Goal: Task Accomplishment & Management: Use online tool/utility

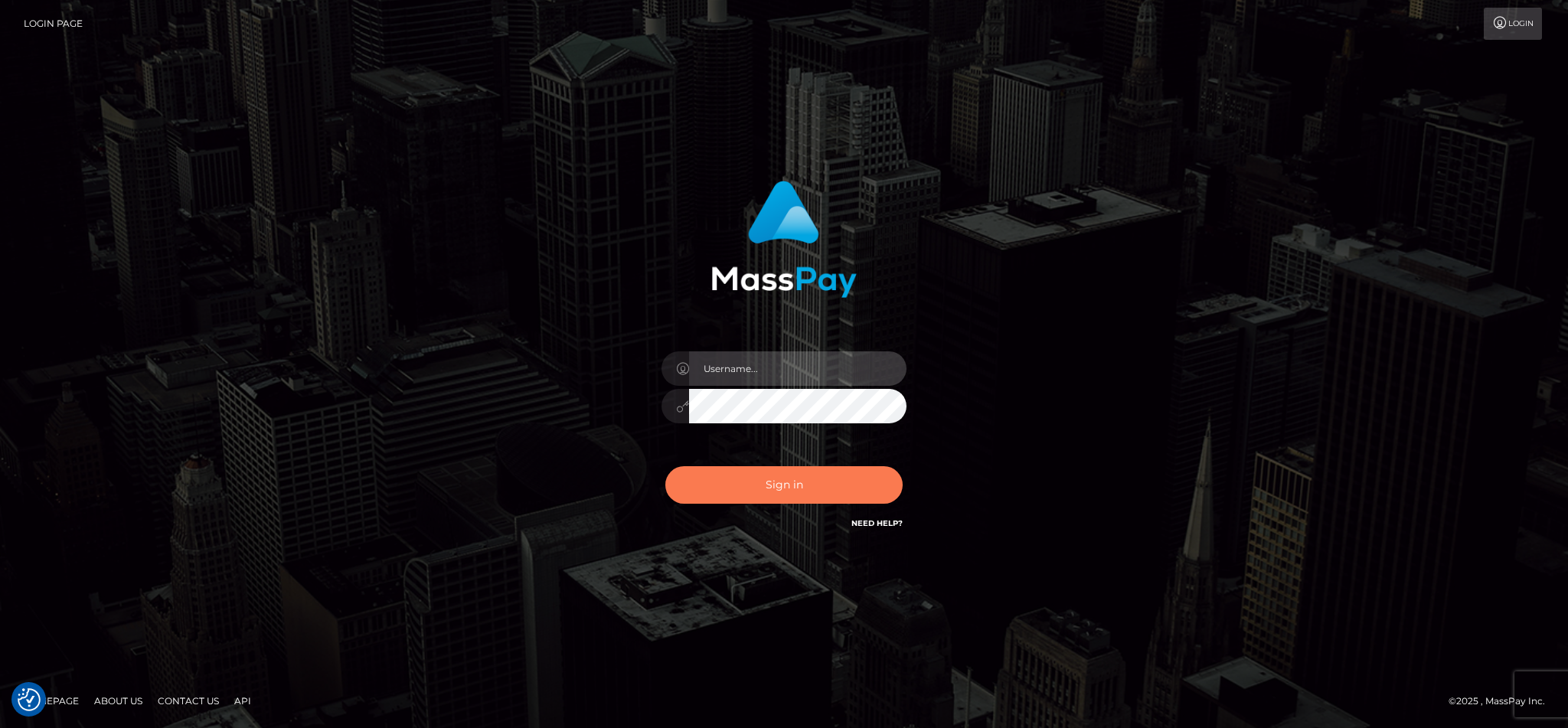
type input "cgomez.nvision"
click at [781, 483] on button "Sign in" at bounding box center [784, 485] width 237 height 37
type input "cgomez.nvision"
click at [776, 486] on button "Sign in" at bounding box center [784, 485] width 237 height 37
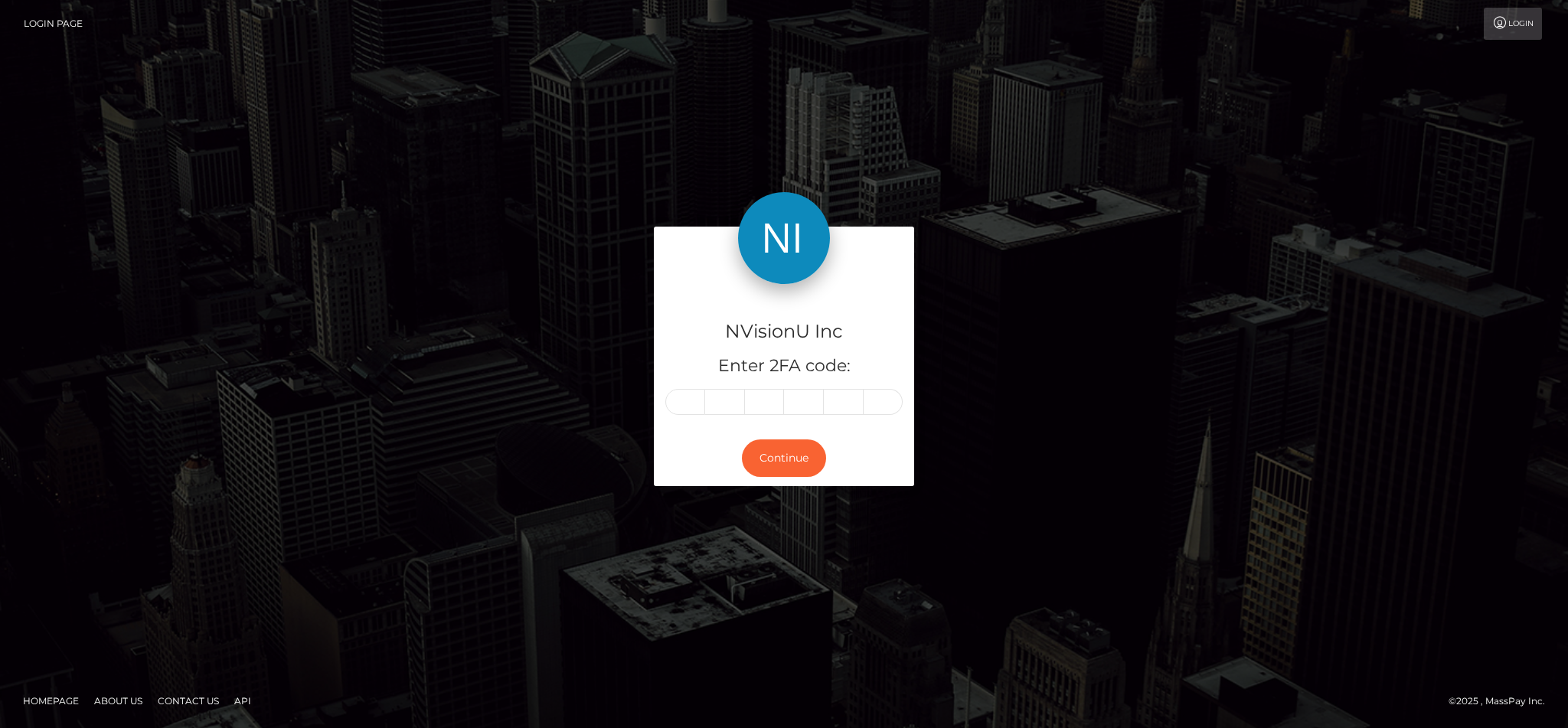
type input "8"
type input "9"
type input "1"
type input "6"
type input "1"
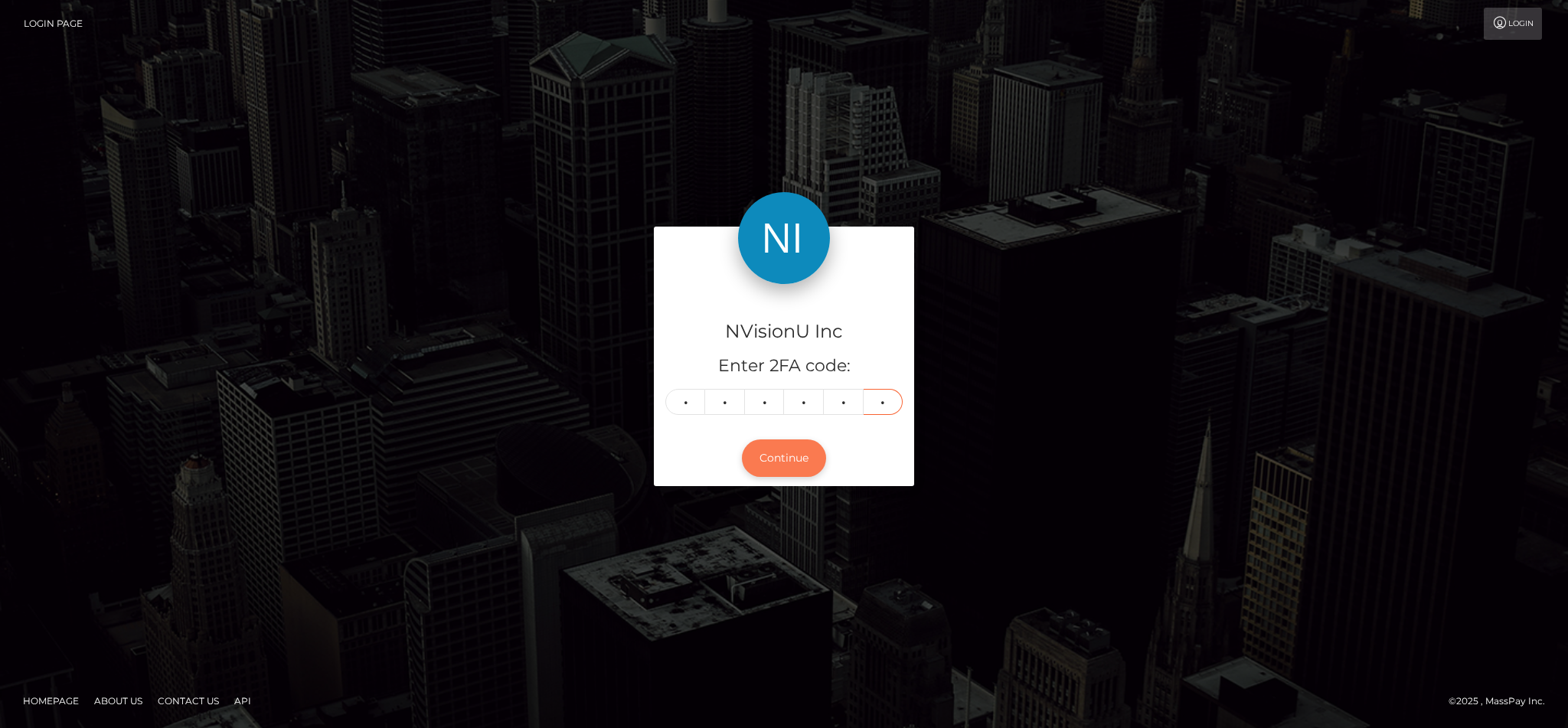
type input "3"
click at [767, 473] on button "Continue" at bounding box center [784, 458] width 84 height 37
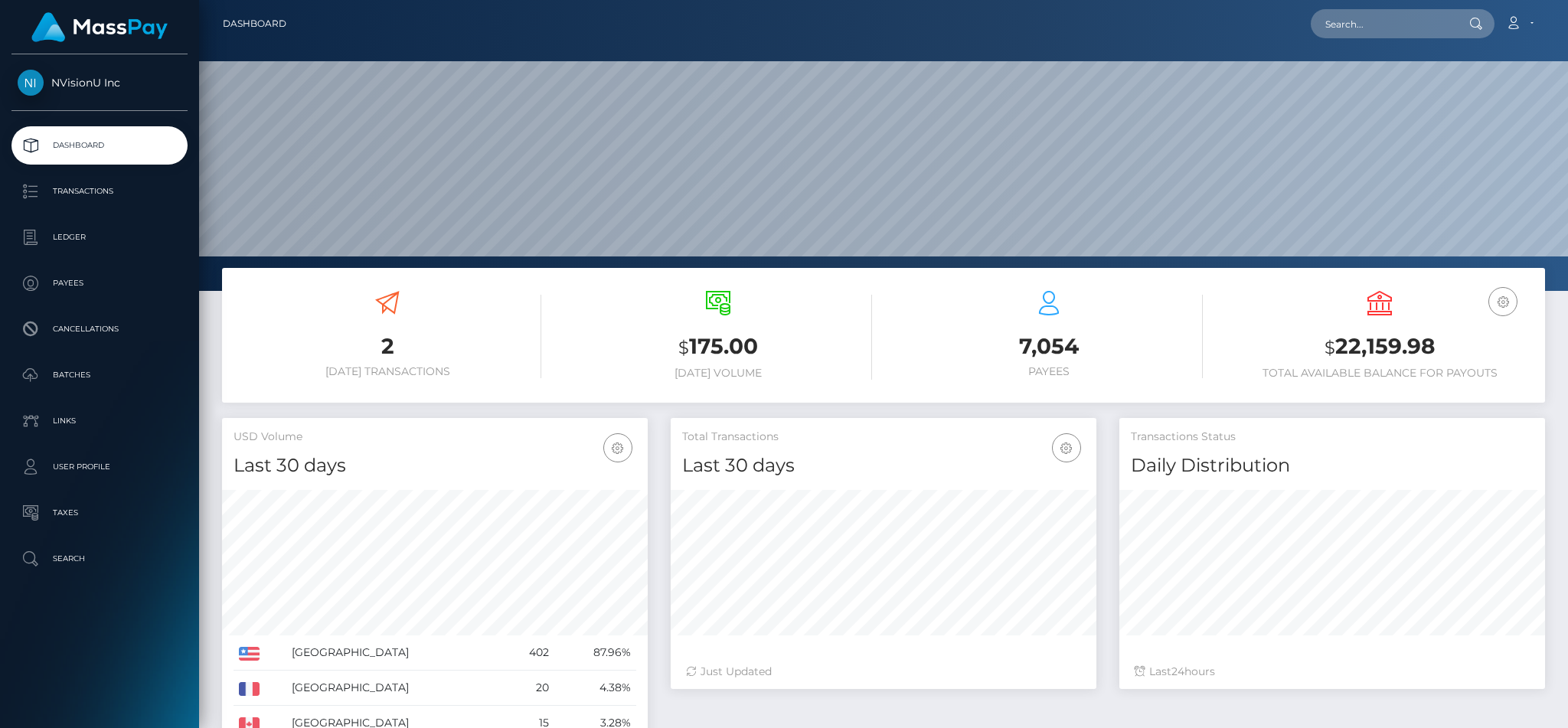
scroll to position [272, 425]
click at [83, 374] on p "Batches" at bounding box center [100, 374] width 164 height 23
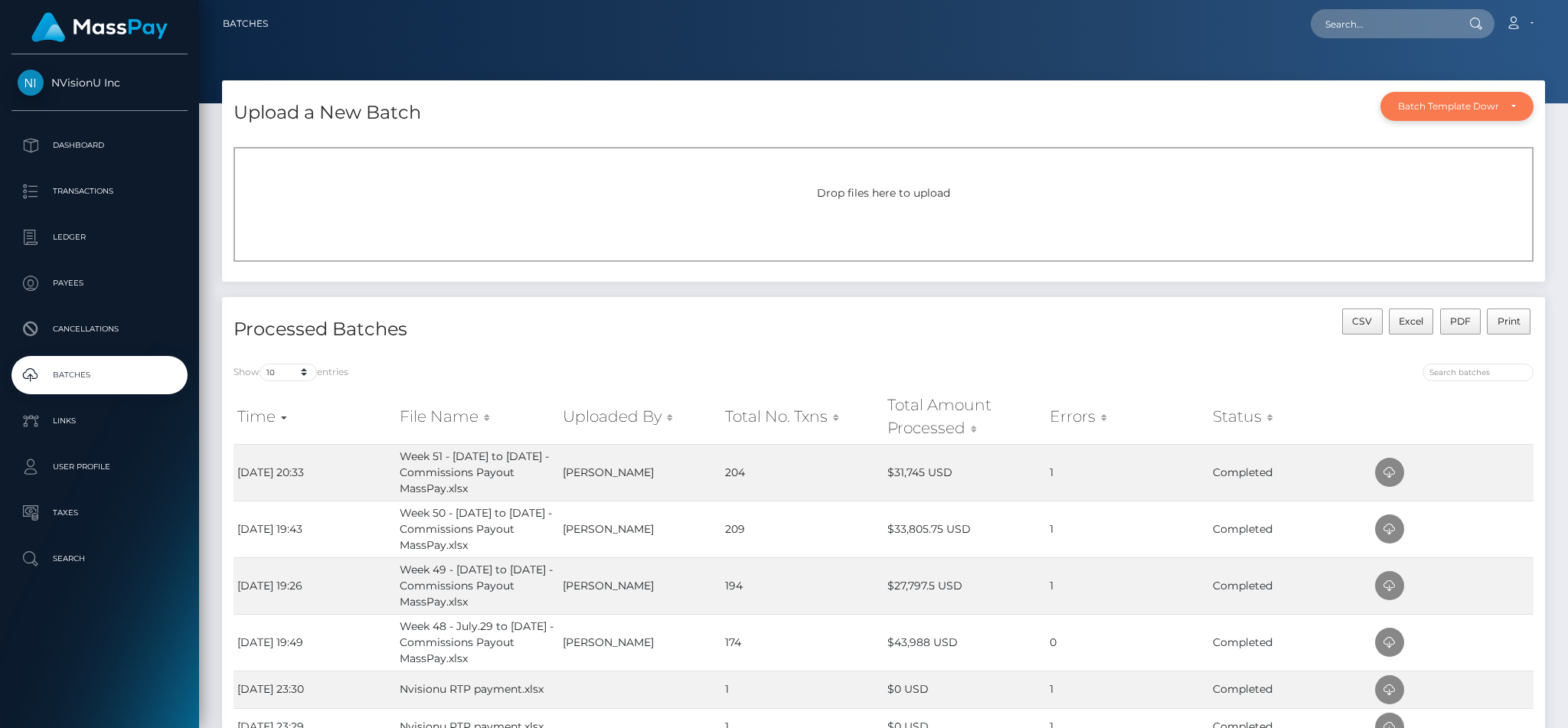
click at [1456, 111] on div "Batch Template Download" at bounding box center [1448, 107] width 101 height 12
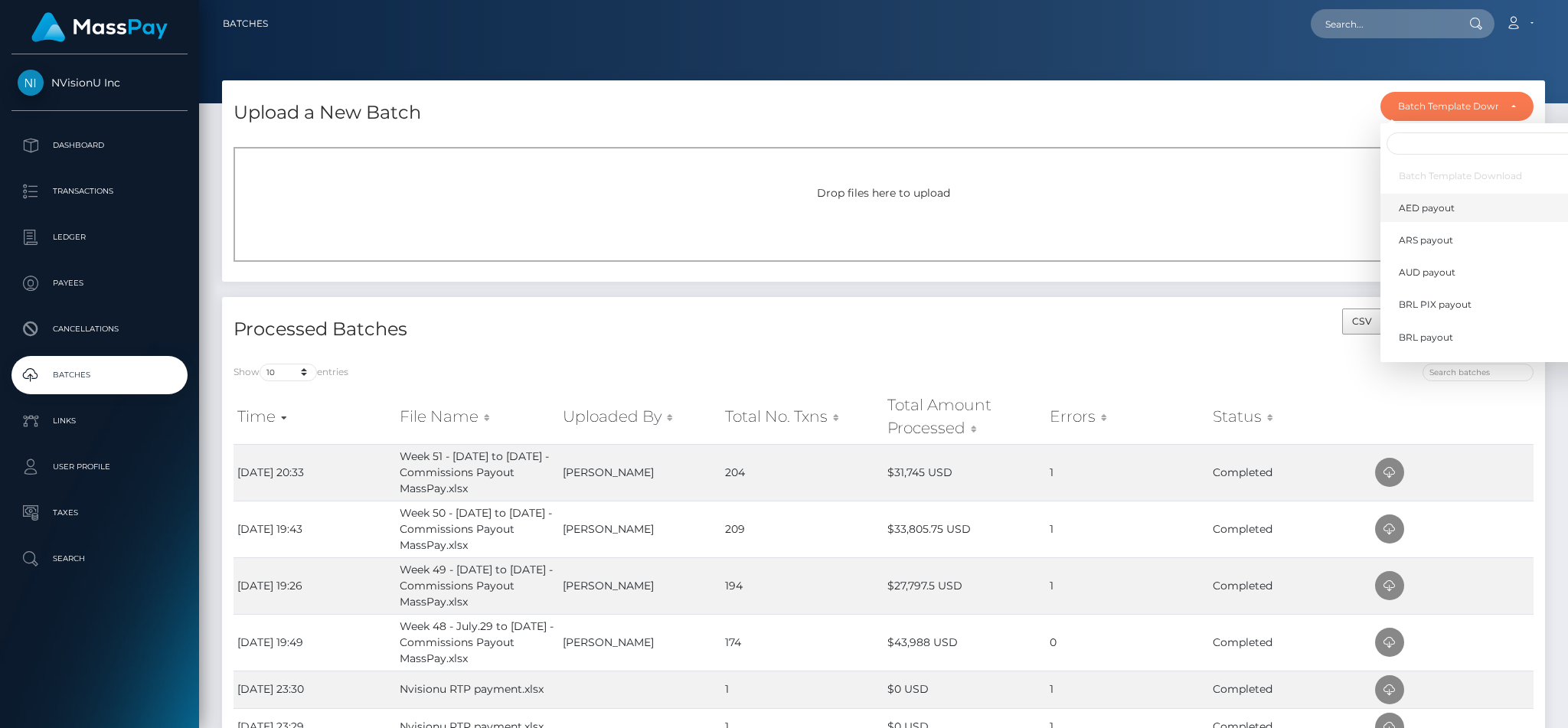
click at [1457, 195] on link "AED payout" at bounding box center [1489, 207] width 217 height 28
select select "/batch_templates/AED payout.xlsx"
select select
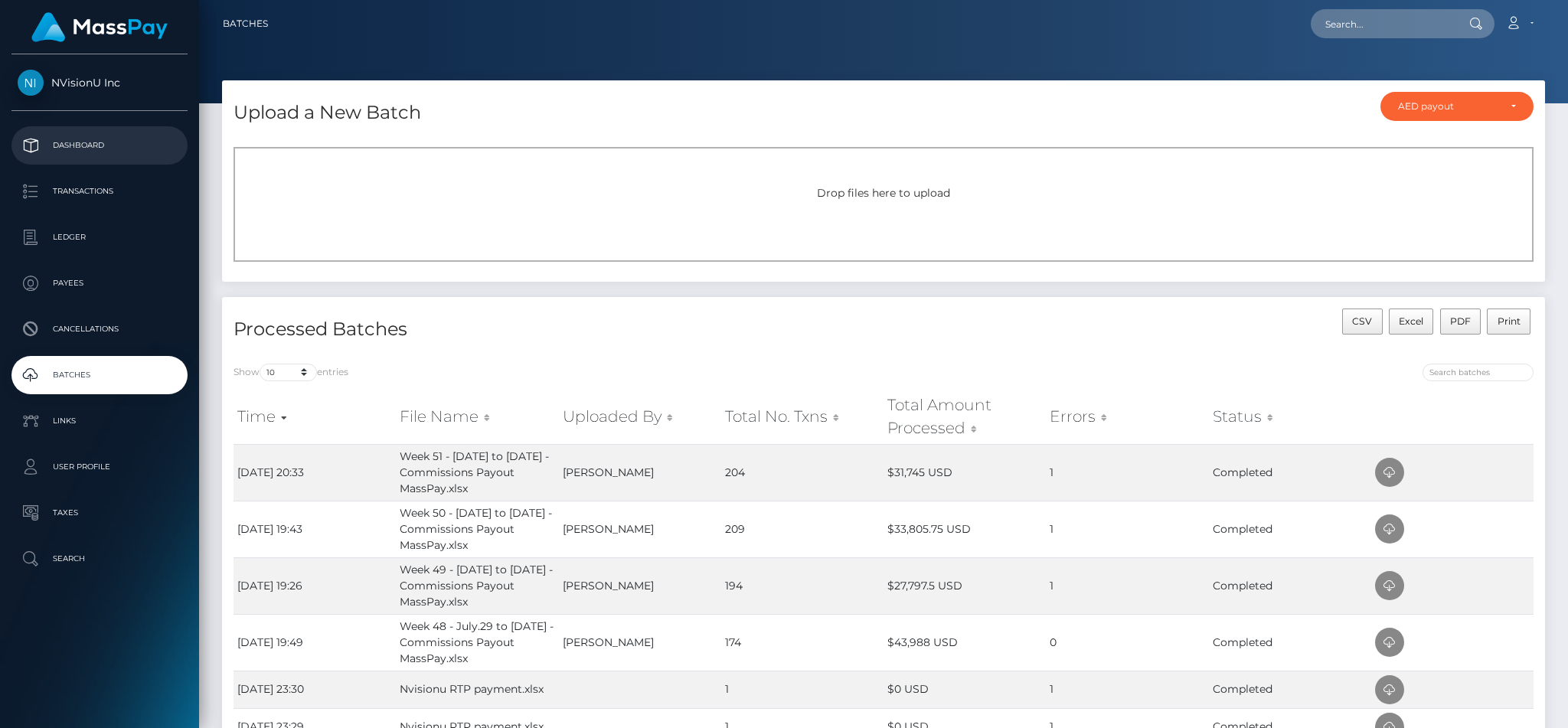
click at [124, 154] on p "Dashboard" at bounding box center [100, 145] width 164 height 23
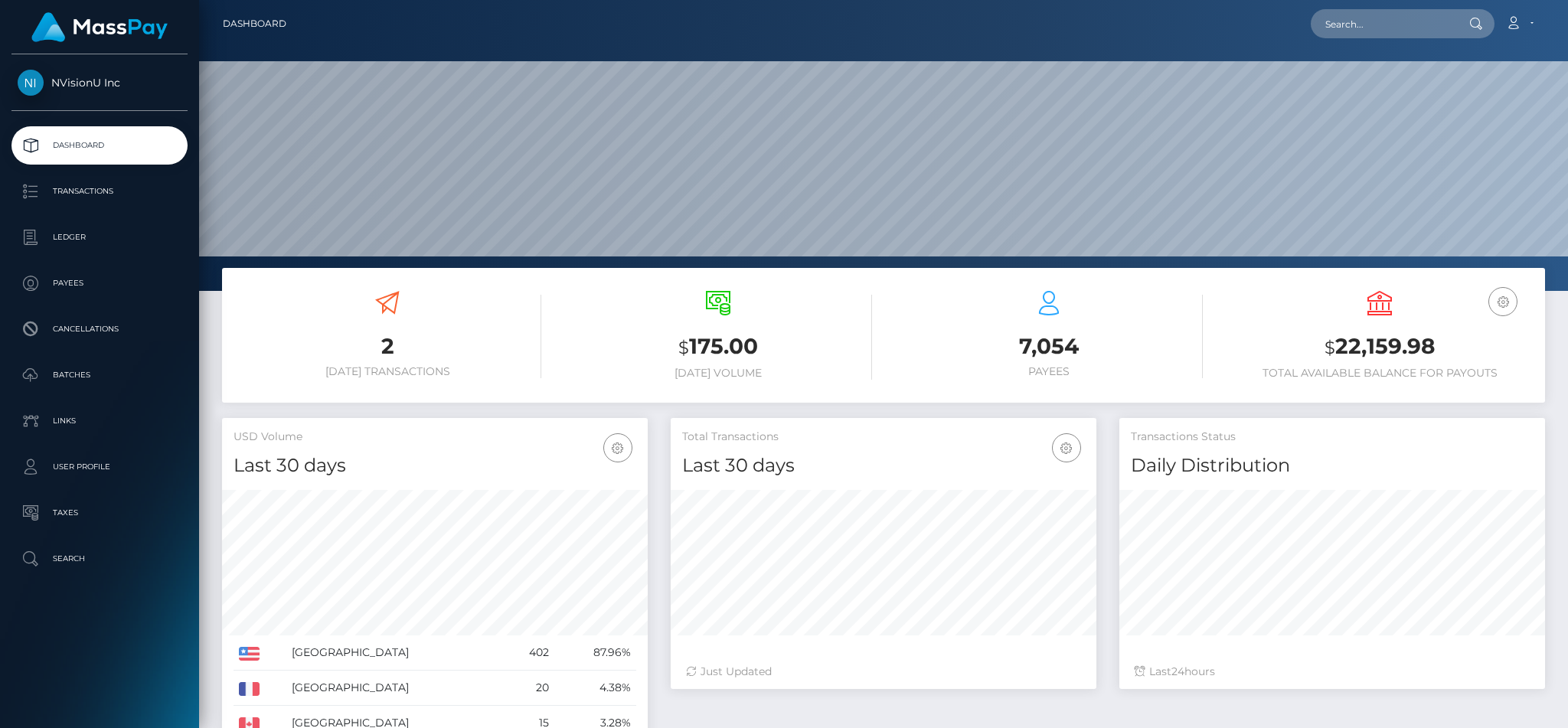
scroll to position [272, 425]
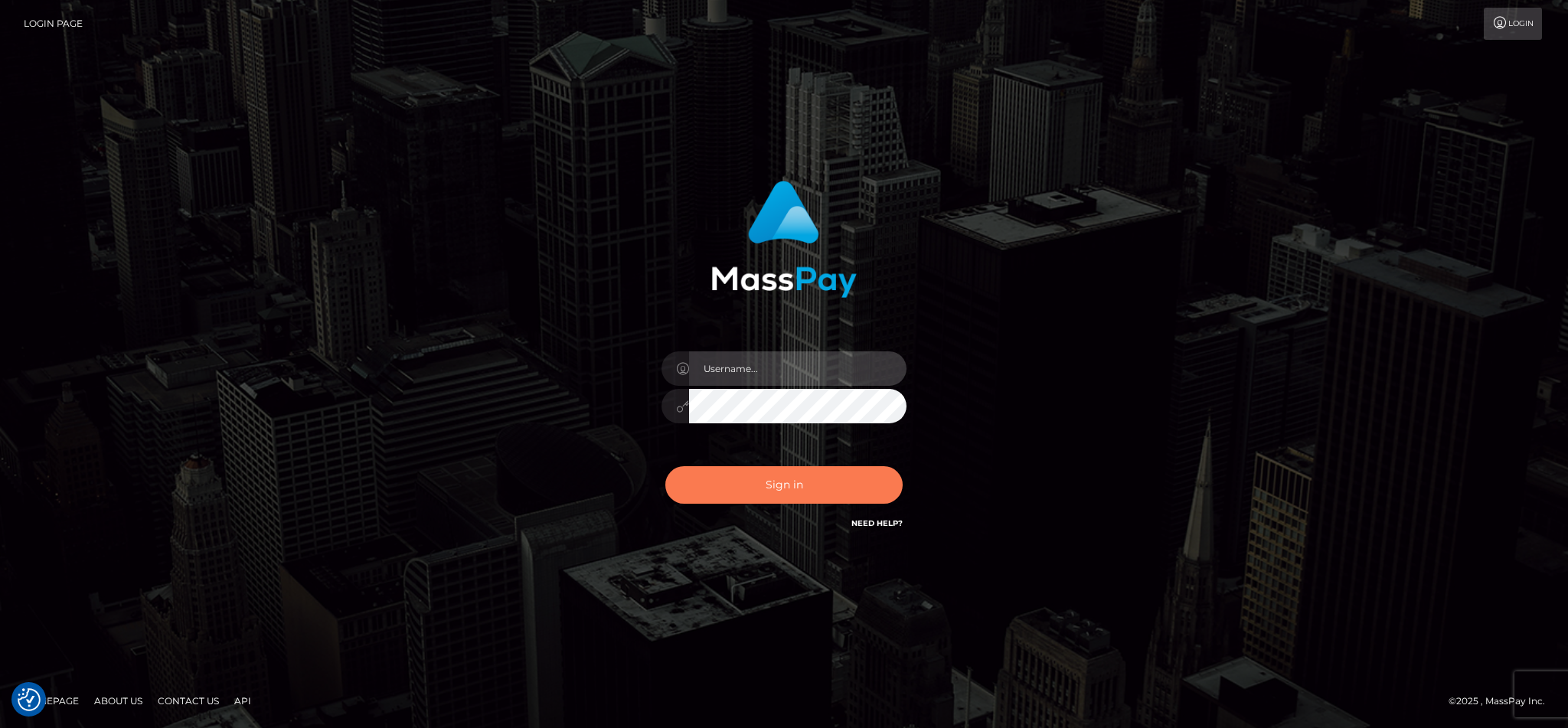
type input "cgomez.nvision"
click at [766, 481] on button "Sign in" at bounding box center [784, 485] width 237 height 37
click at [799, 482] on button "Sign in" at bounding box center [784, 485] width 237 height 37
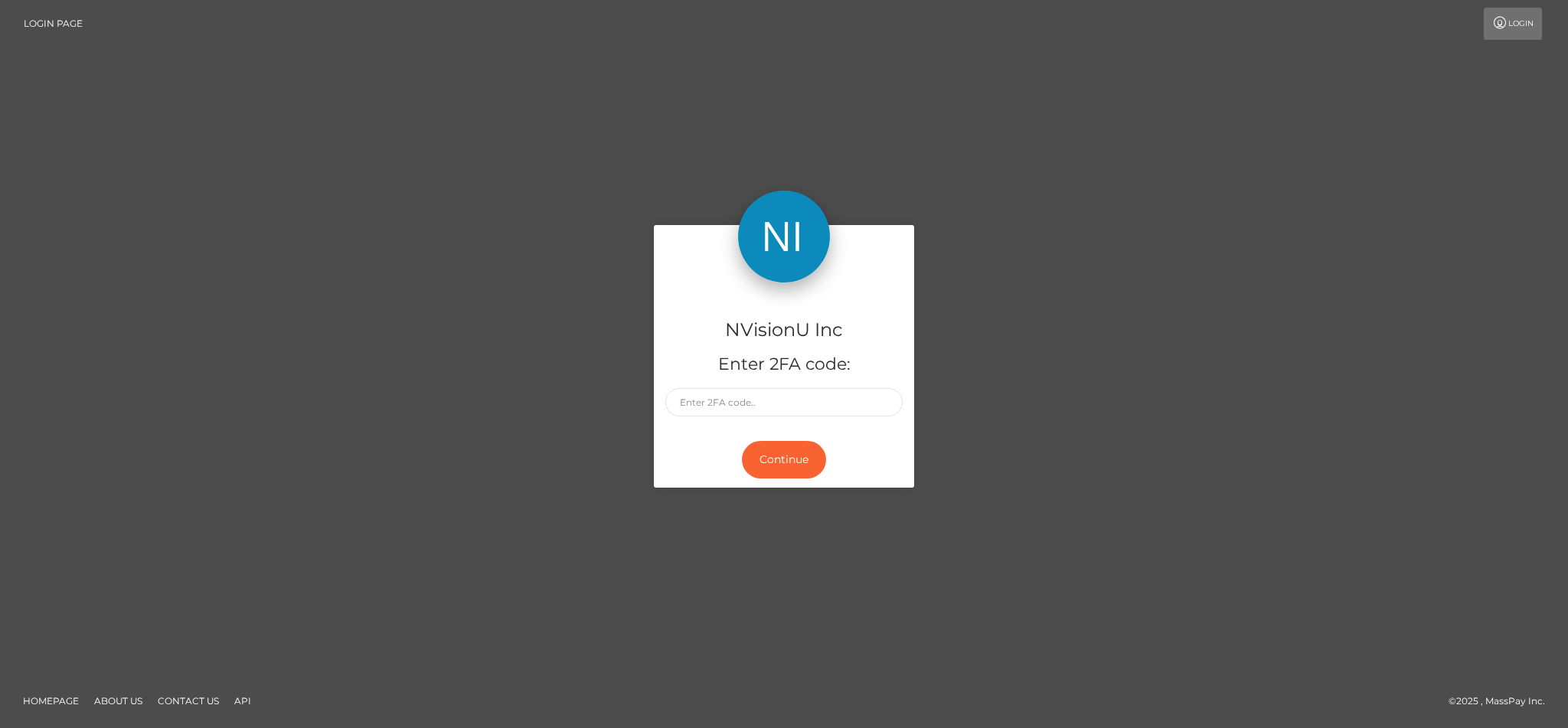
type input "3"
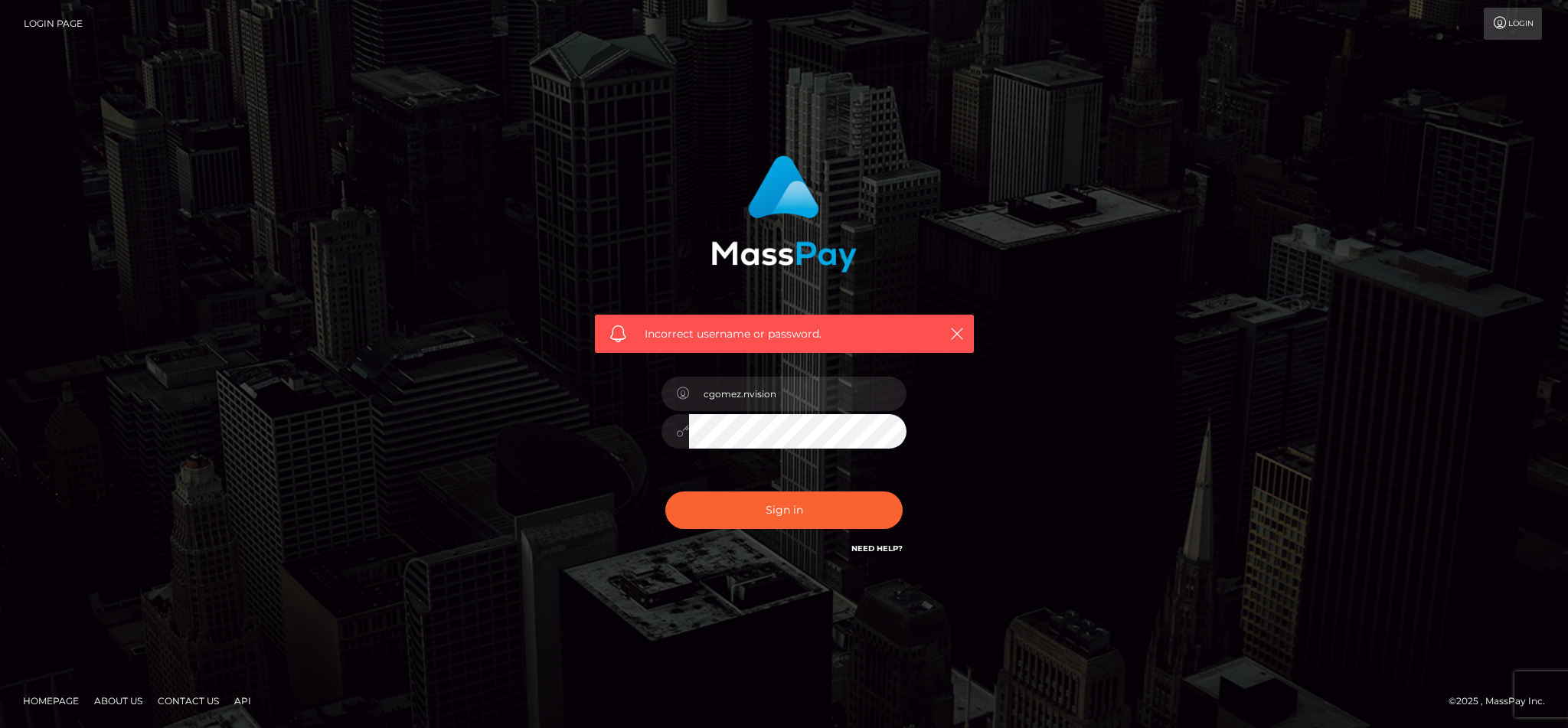
click at [756, 513] on button "Sign in" at bounding box center [784, 510] width 237 height 37
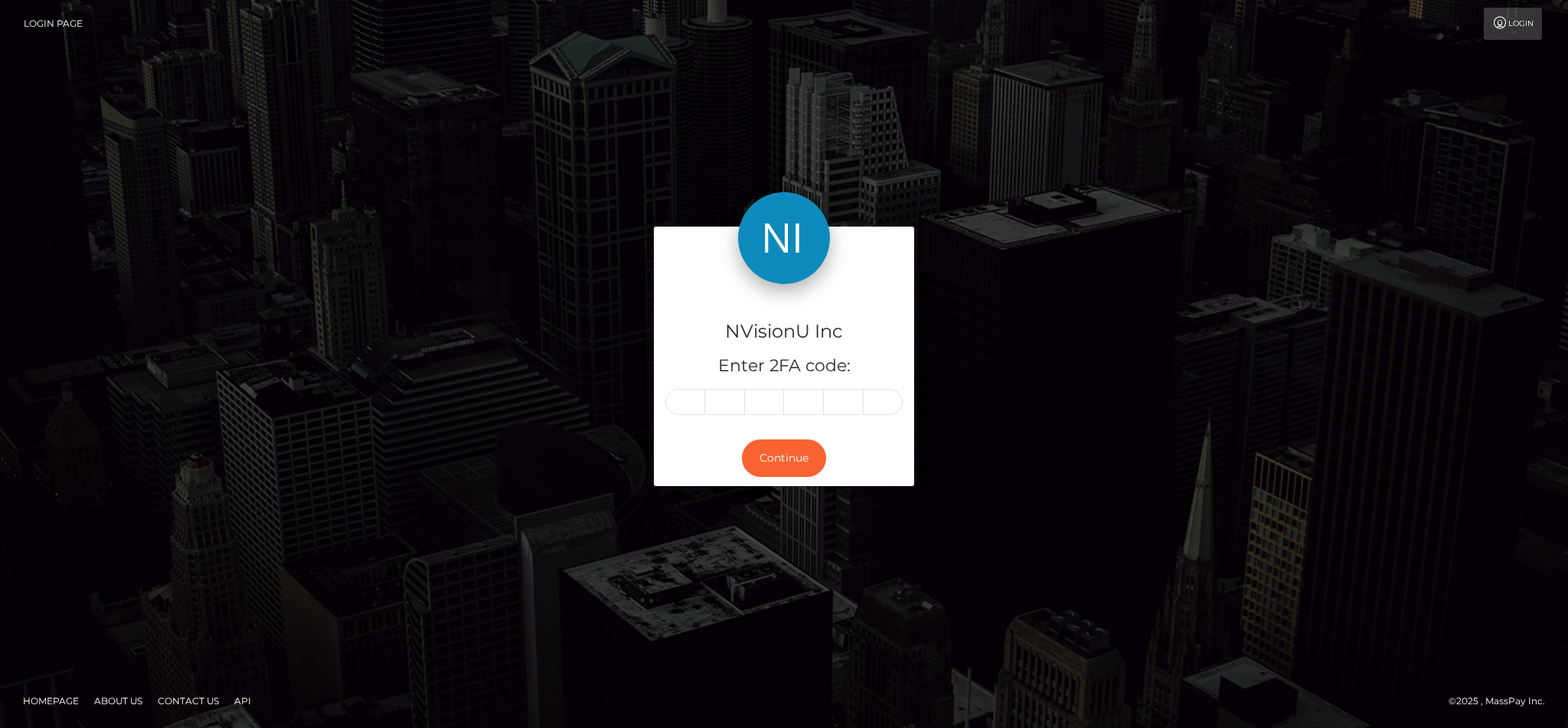
click at [756, 513] on div "NVisionU Inc Enter 2FA code: Continue" at bounding box center [784, 363] width 1568 height 504
drag, startPoint x: 0, startPoint y: 0, endPoint x: 681, endPoint y: 394, distance: 786.8
click at [681, 394] on input "text" at bounding box center [685, 401] width 40 height 26
type input "9"
type input "3"
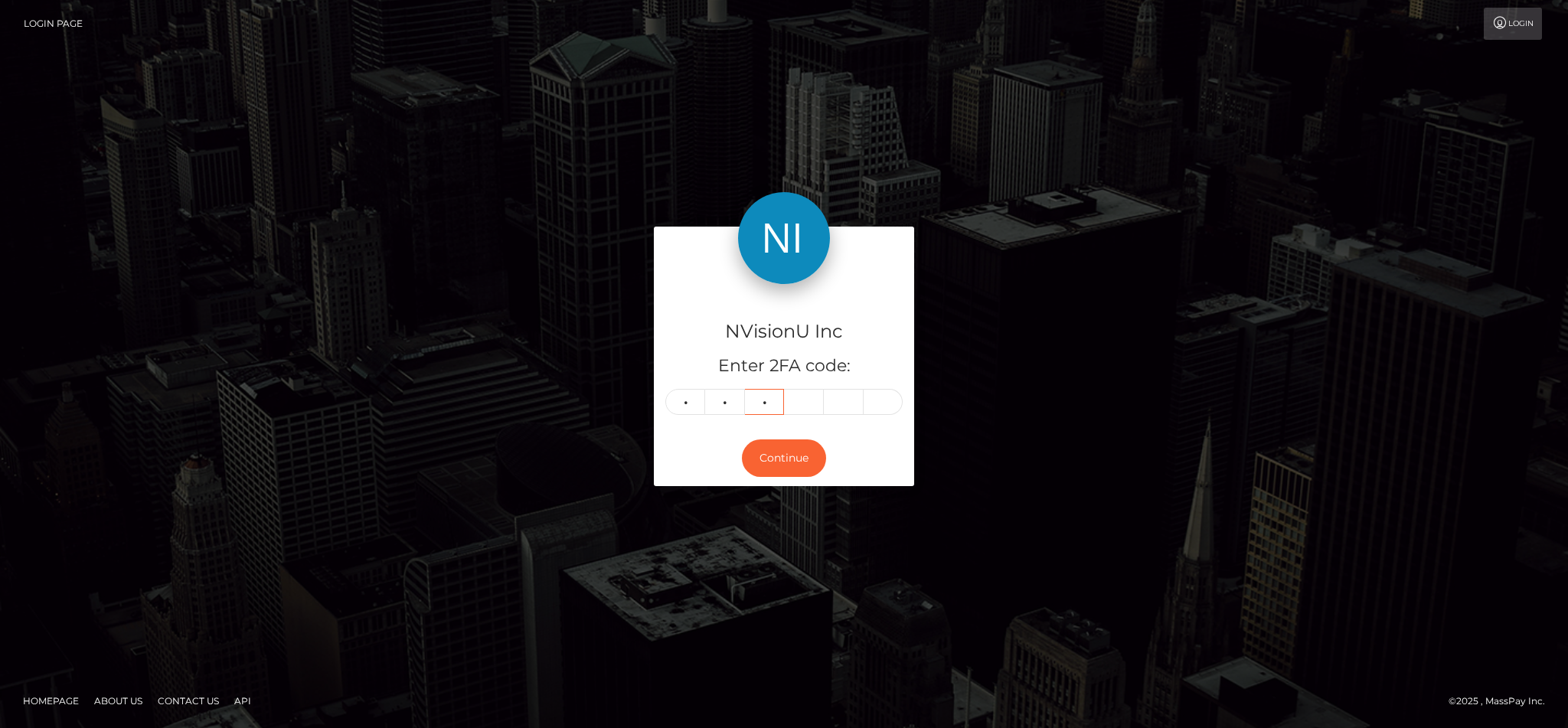
type input "0"
type input "2"
type input "0"
type input "4"
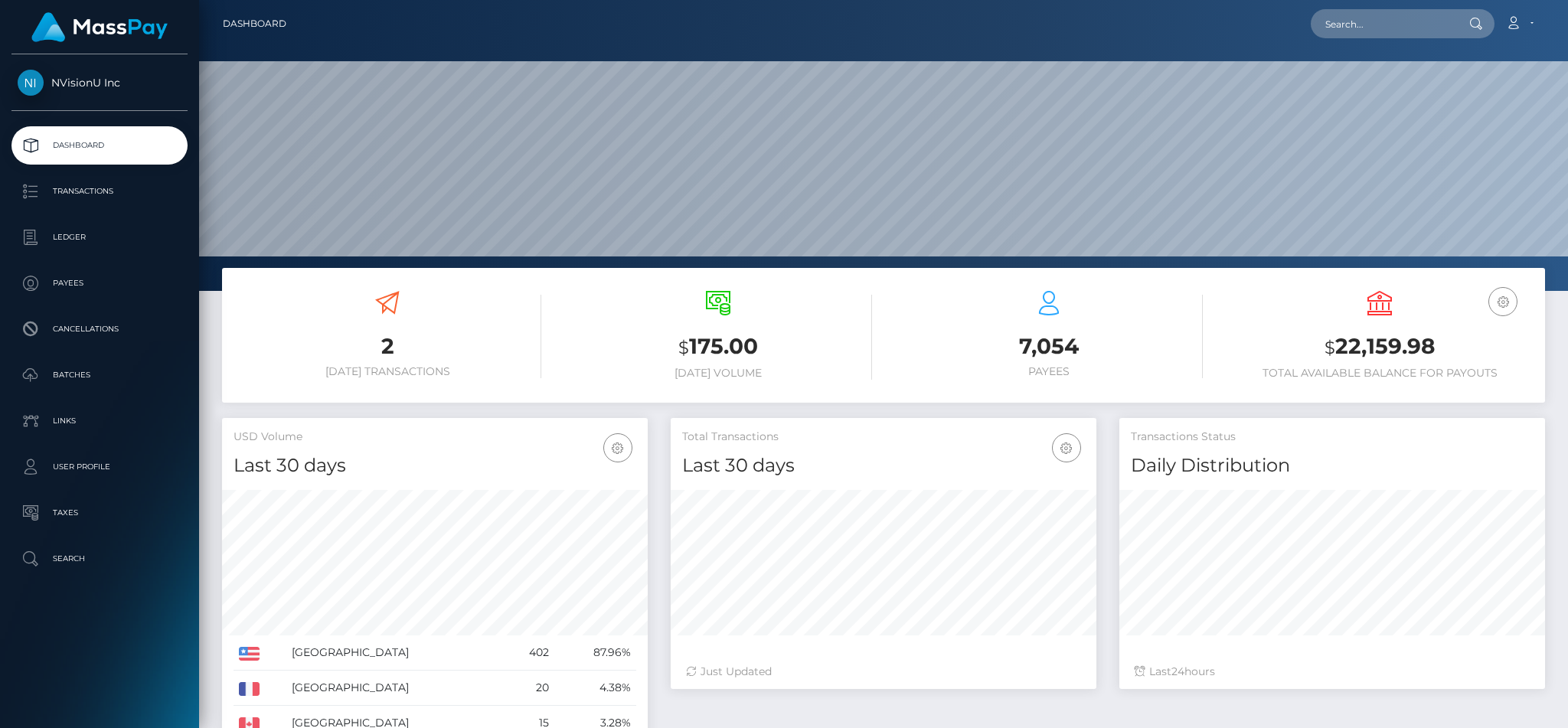
scroll to position [272, 425]
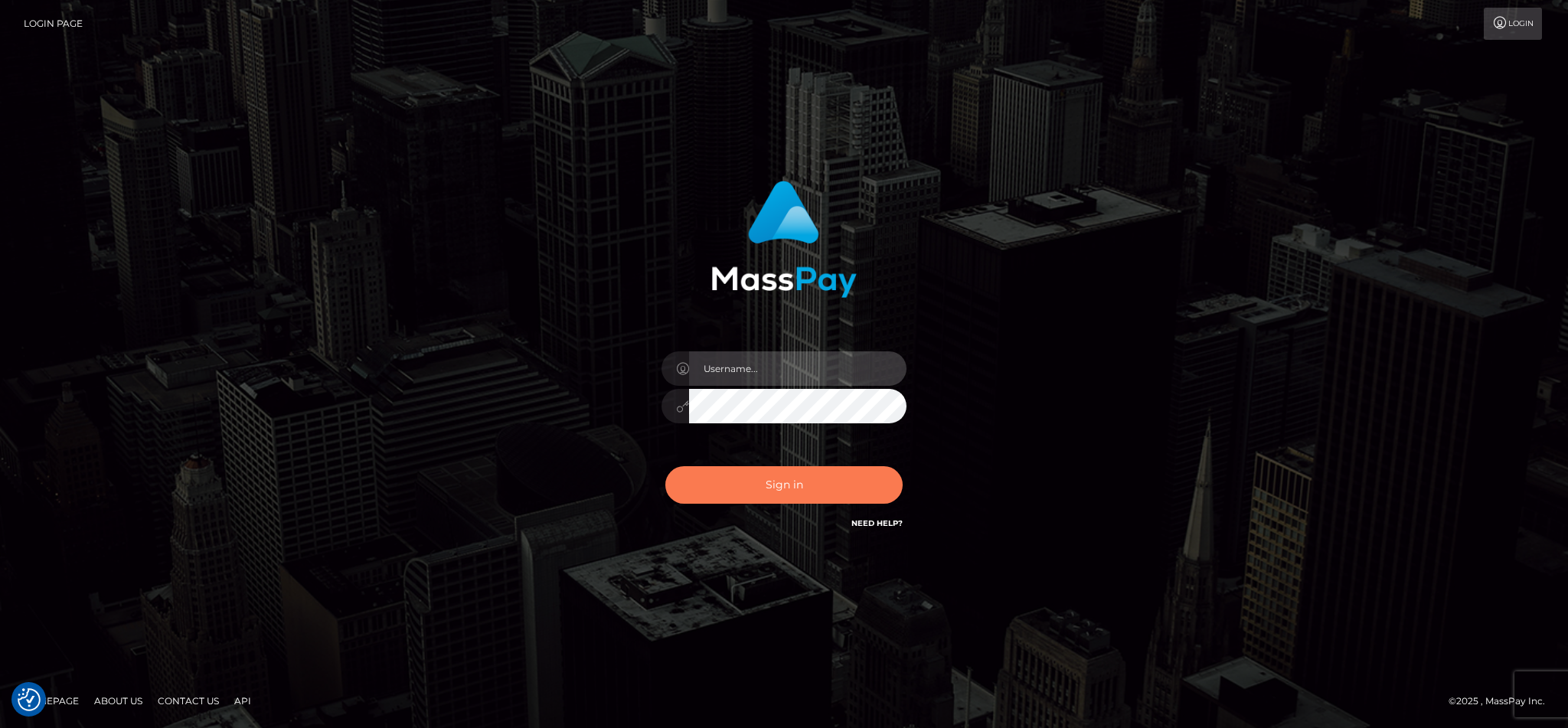
type input "cgomez.nvision"
click at [814, 469] on button "Sign in" at bounding box center [784, 485] width 237 height 37
type input "cgomez.nvision"
click at [801, 486] on button "Sign in" at bounding box center [784, 485] width 237 height 37
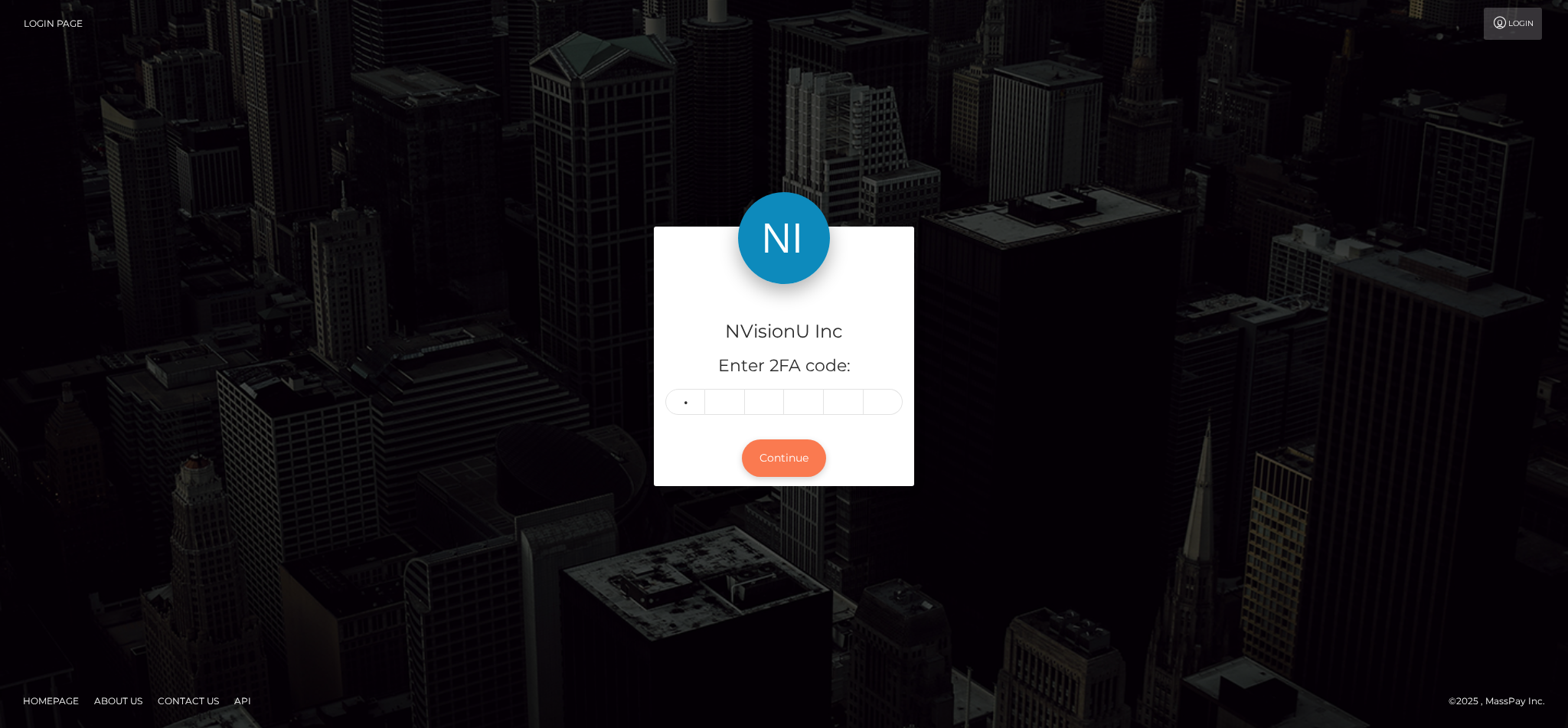
type input "6"
type input "3"
type input "0"
type input "8"
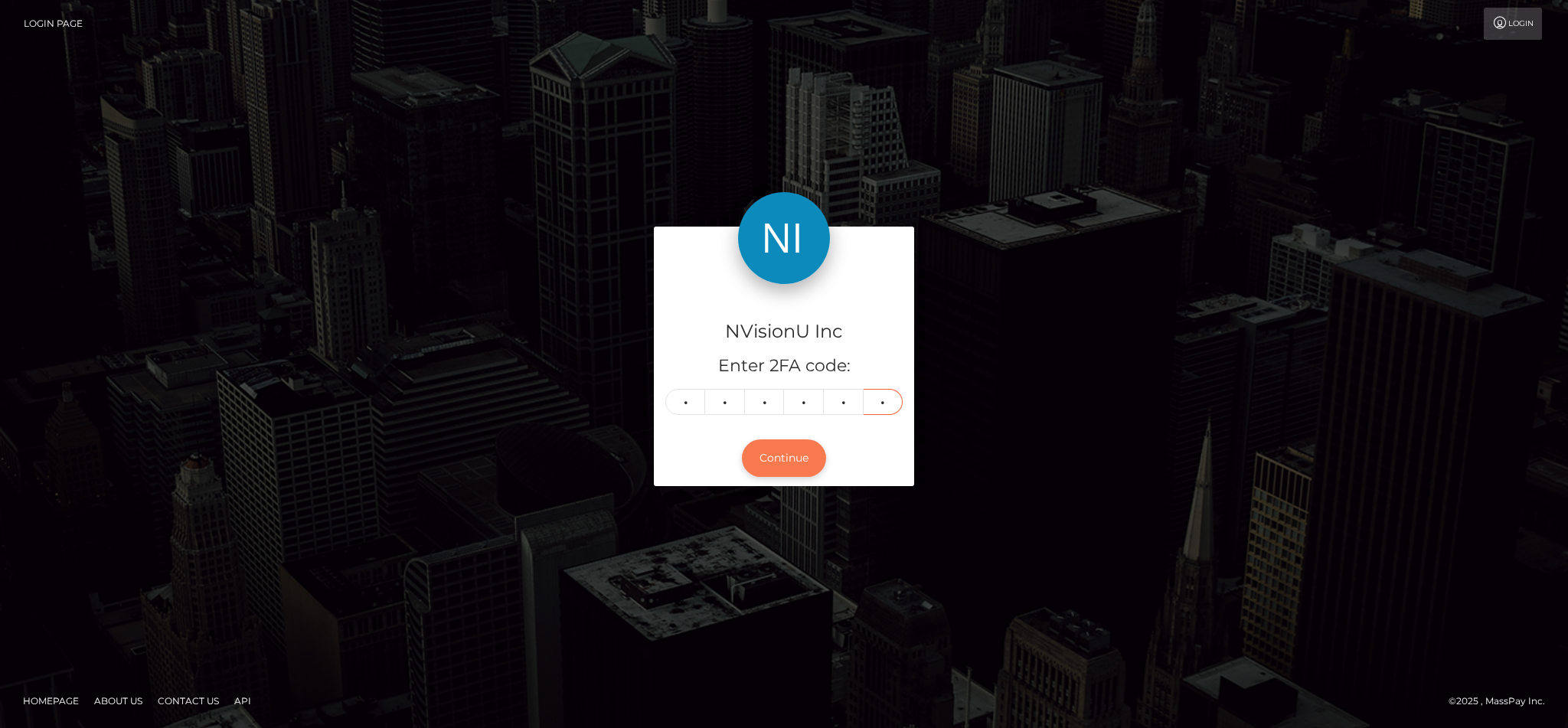
type input "0"
click at [796, 457] on button "Continue" at bounding box center [784, 458] width 84 height 37
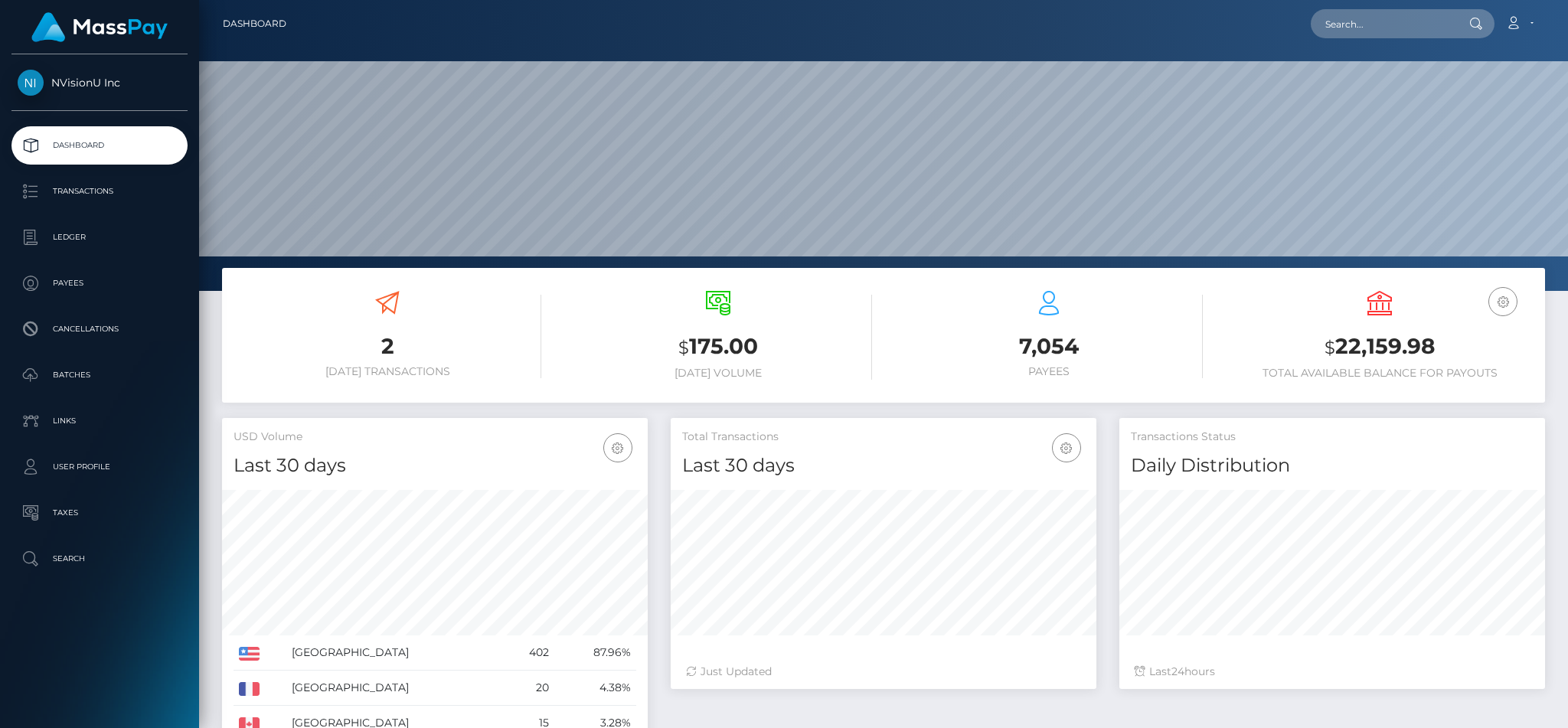
scroll to position [272, 425]
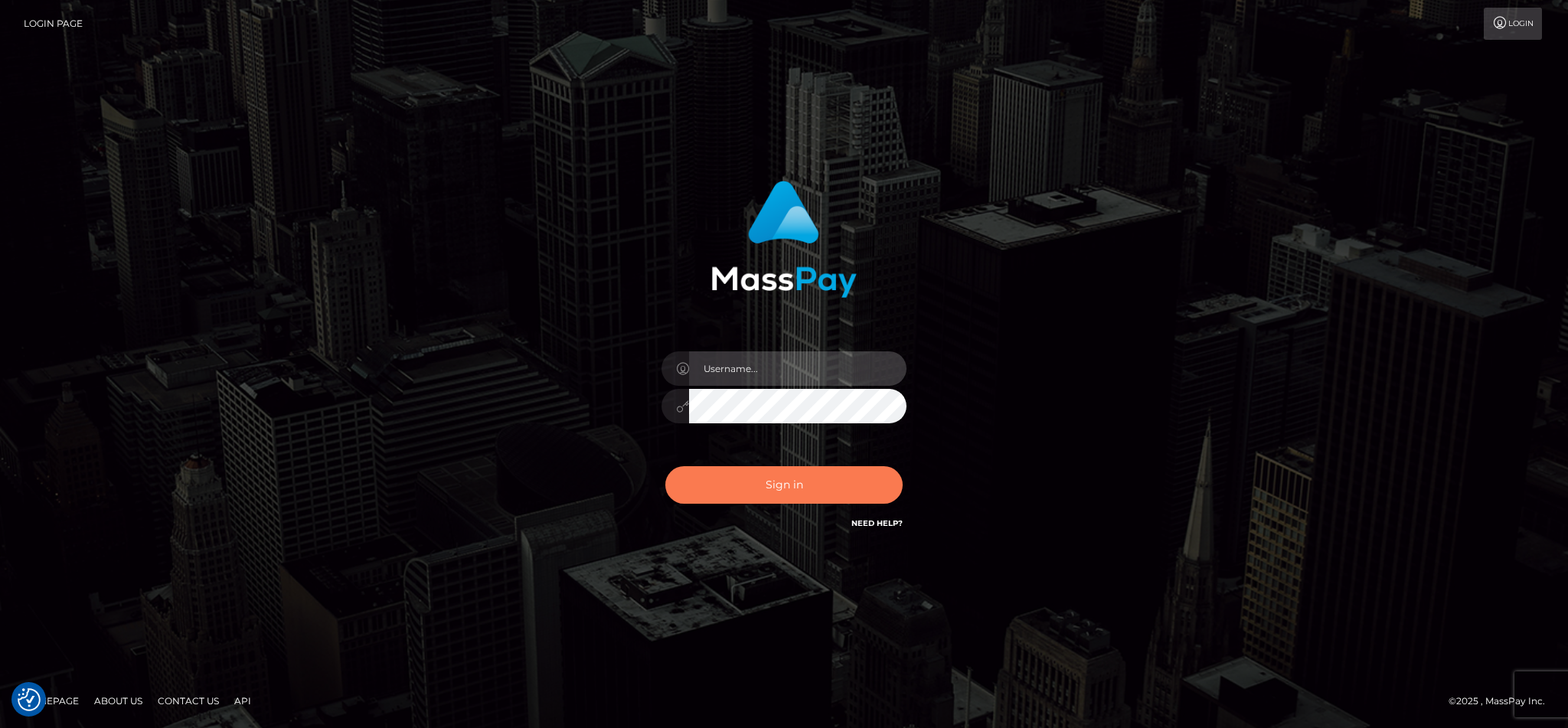
type input "cgomez.nvision"
click at [720, 486] on button "Sign in" at bounding box center [784, 485] width 237 height 37
type input "cgomez.nvision"
click at [758, 469] on button "Sign in" at bounding box center [784, 485] width 237 height 37
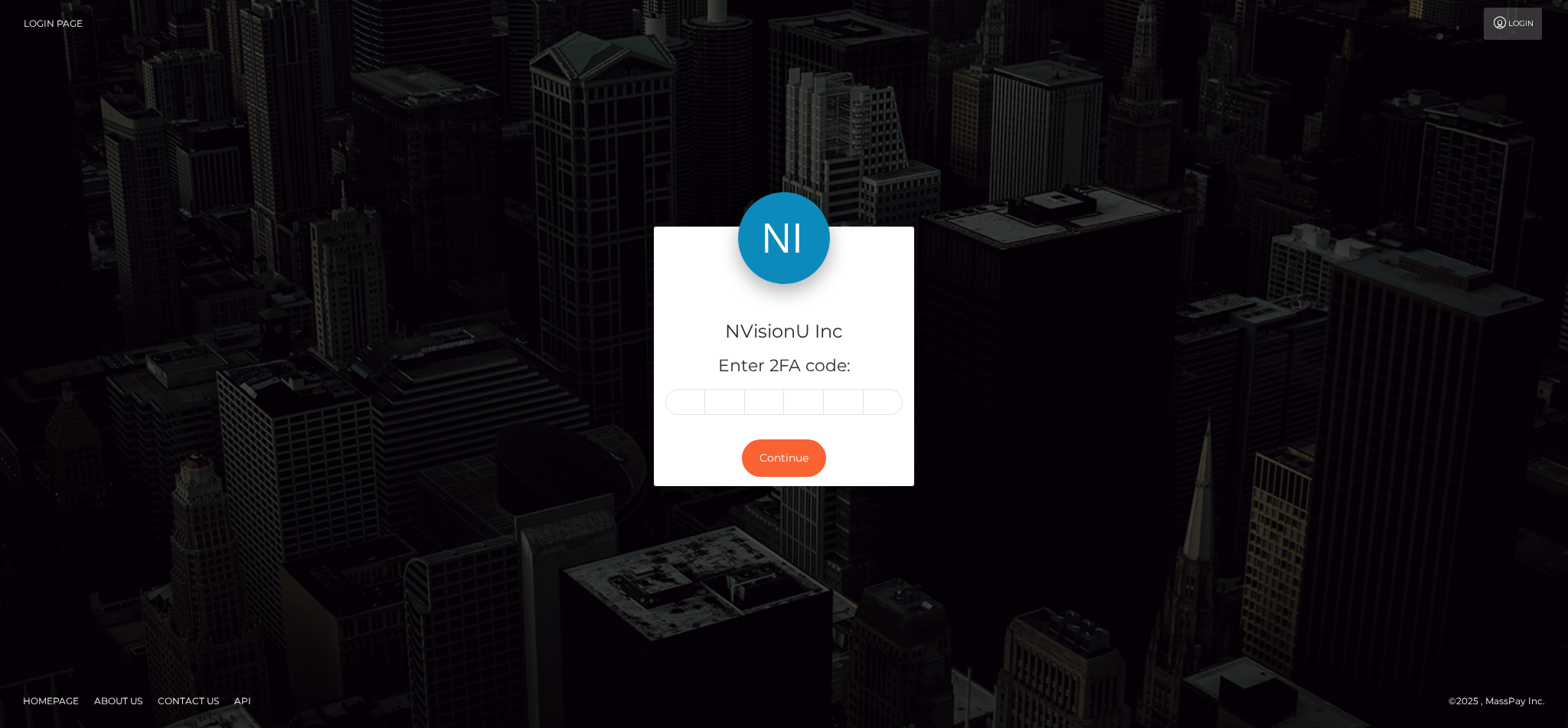
type input "4"
type input "2"
type input "0"
type input "9"
type input "3"
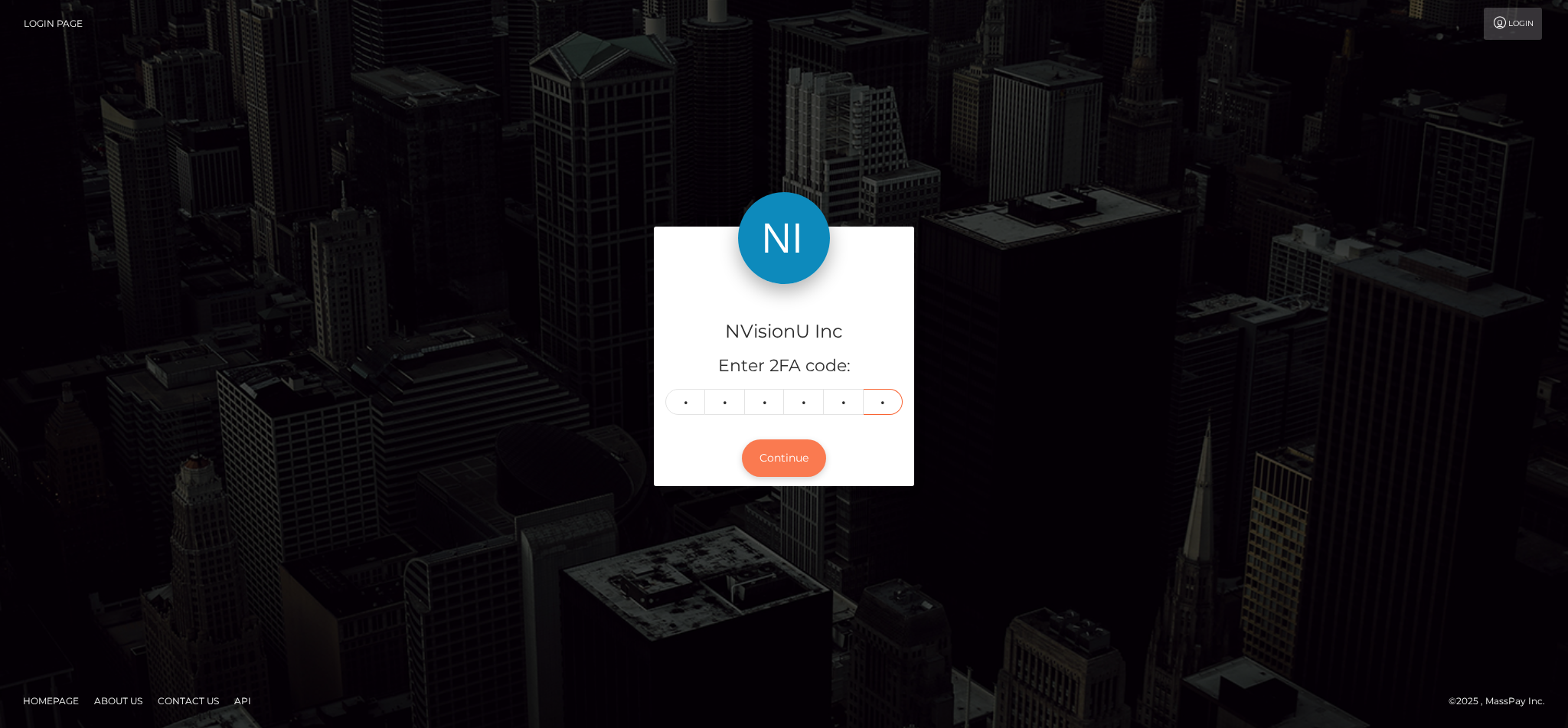
type input "5"
click at [788, 458] on button "Continue" at bounding box center [784, 458] width 84 height 37
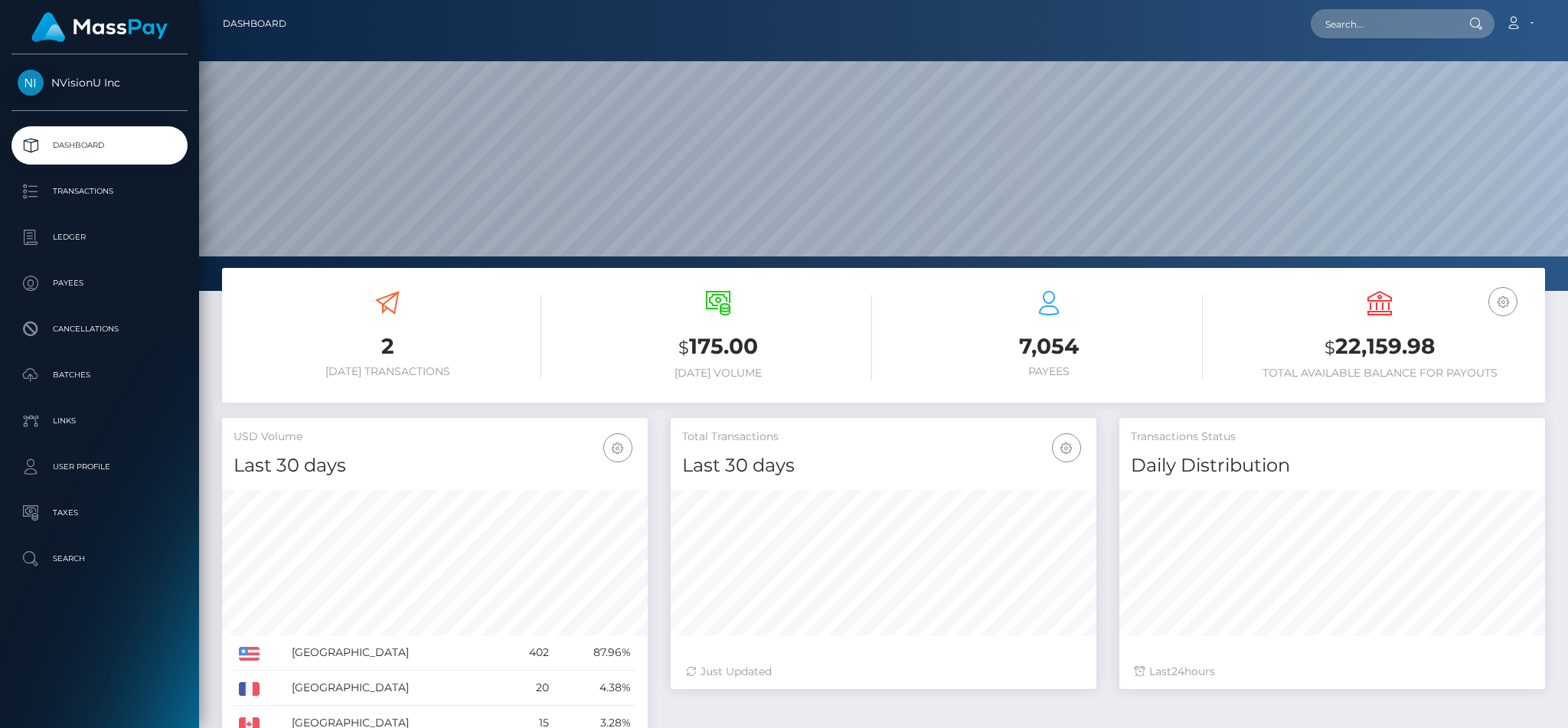
scroll to position [272, 425]
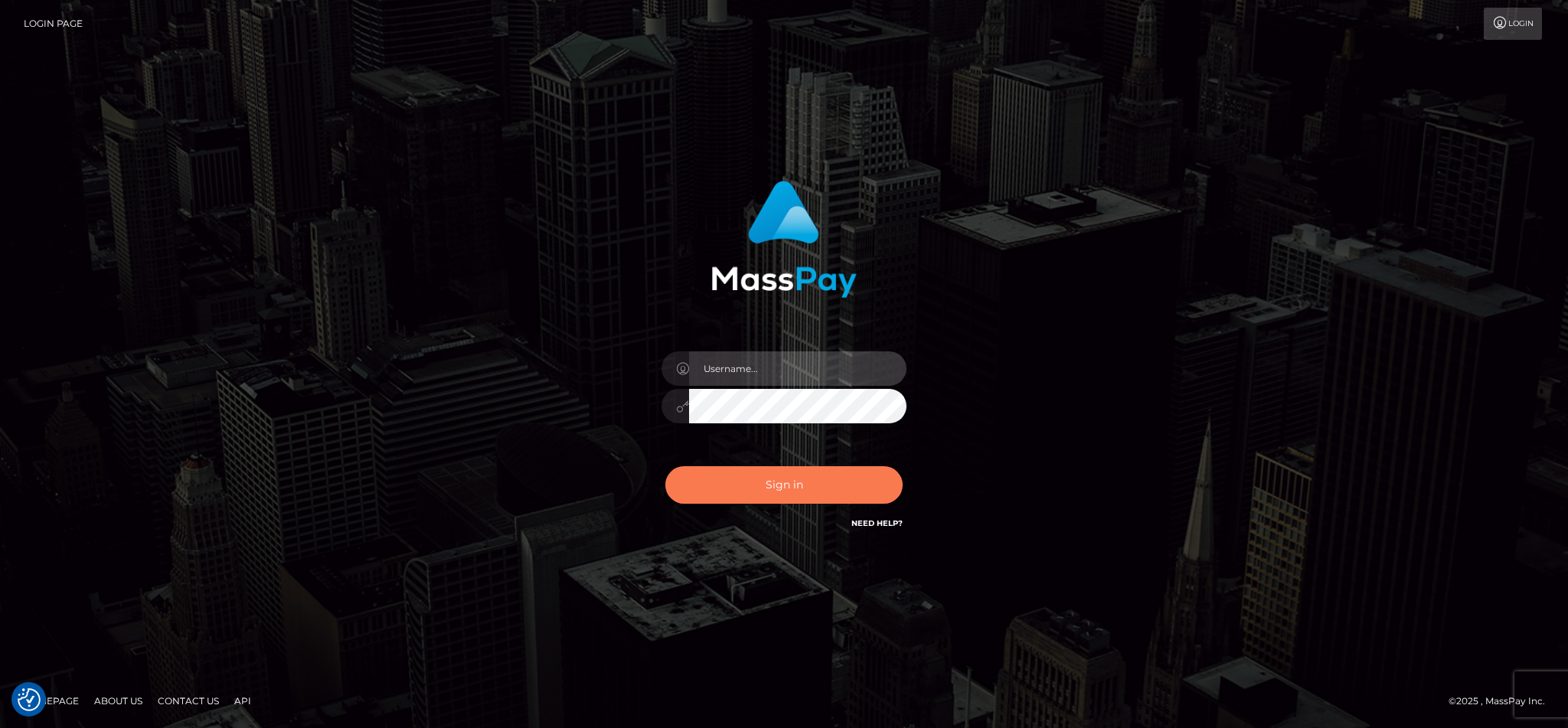
type input "cgomez.nvision"
click at [831, 490] on button "Sign in" at bounding box center [784, 485] width 237 height 37
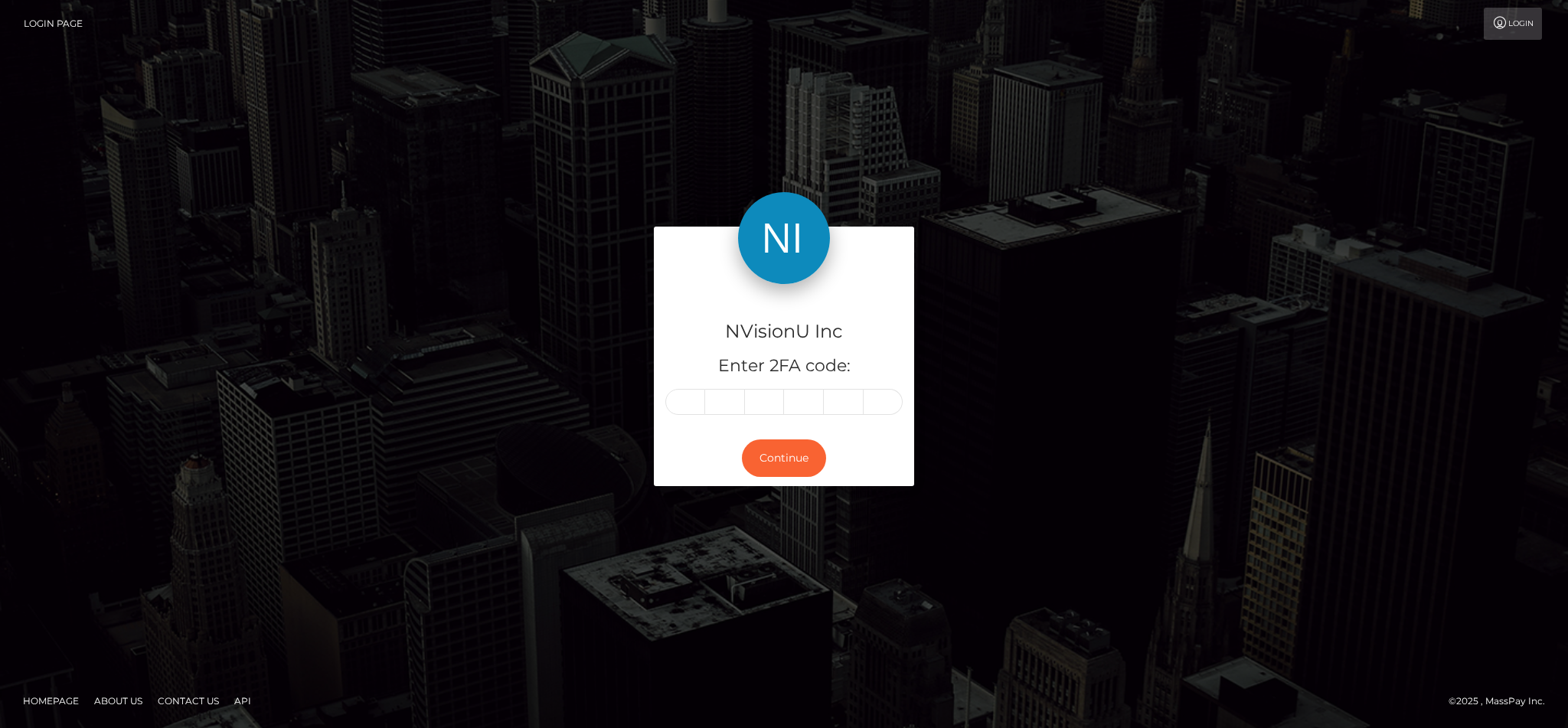
type input "1"
type input "0"
type input "1"
type input "7"
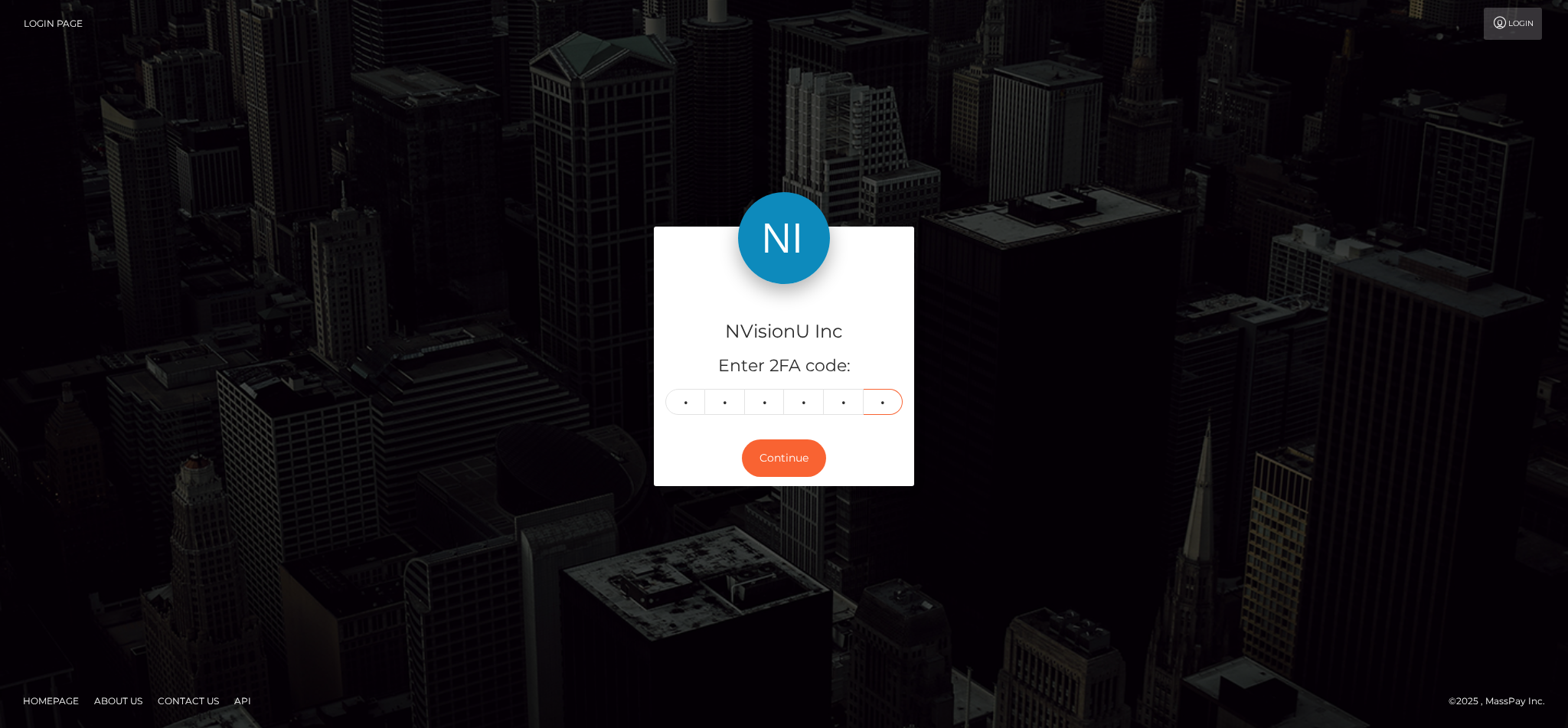
type input "2"
click at [792, 480] on div "Continue" at bounding box center [784, 458] width 260 height 56
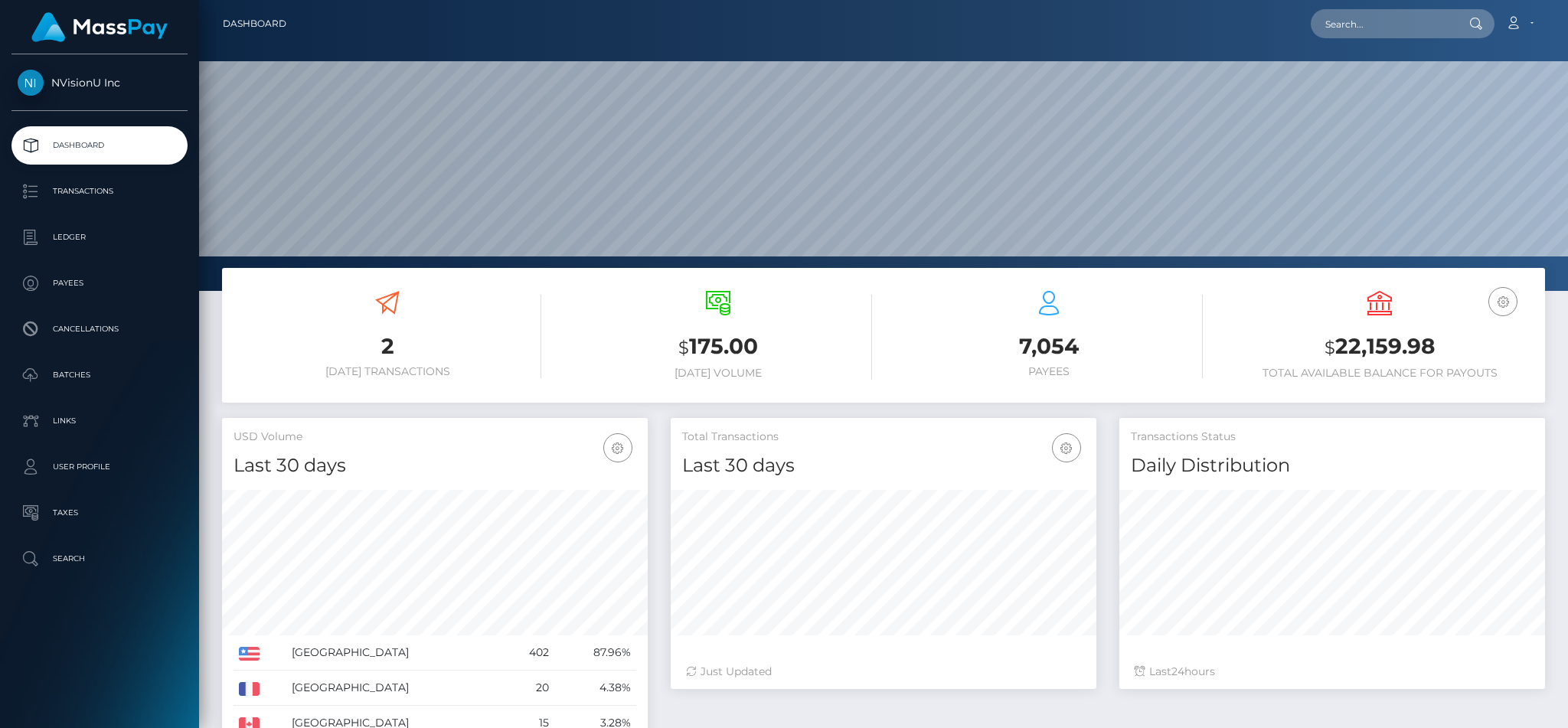
scroll to position [272, 425]
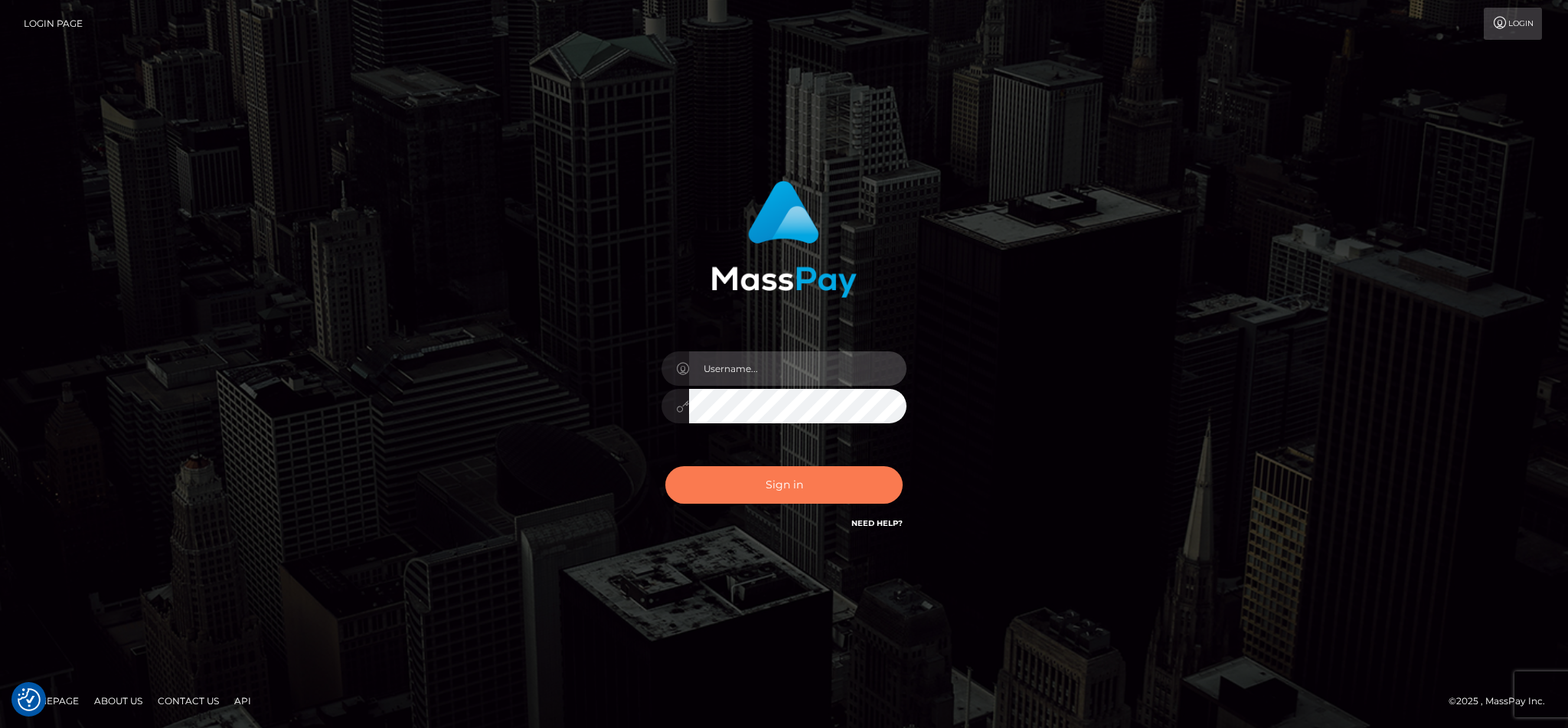
type input "cgomez.nvision"
click at [757, 493] on button "Sign in" at bounding box center [784, 485] width 237 height 37
type input "cgomez.nvision"
click at [773, 492] on button "Sign in" at bounding box center [784, 485] width 237 height 37
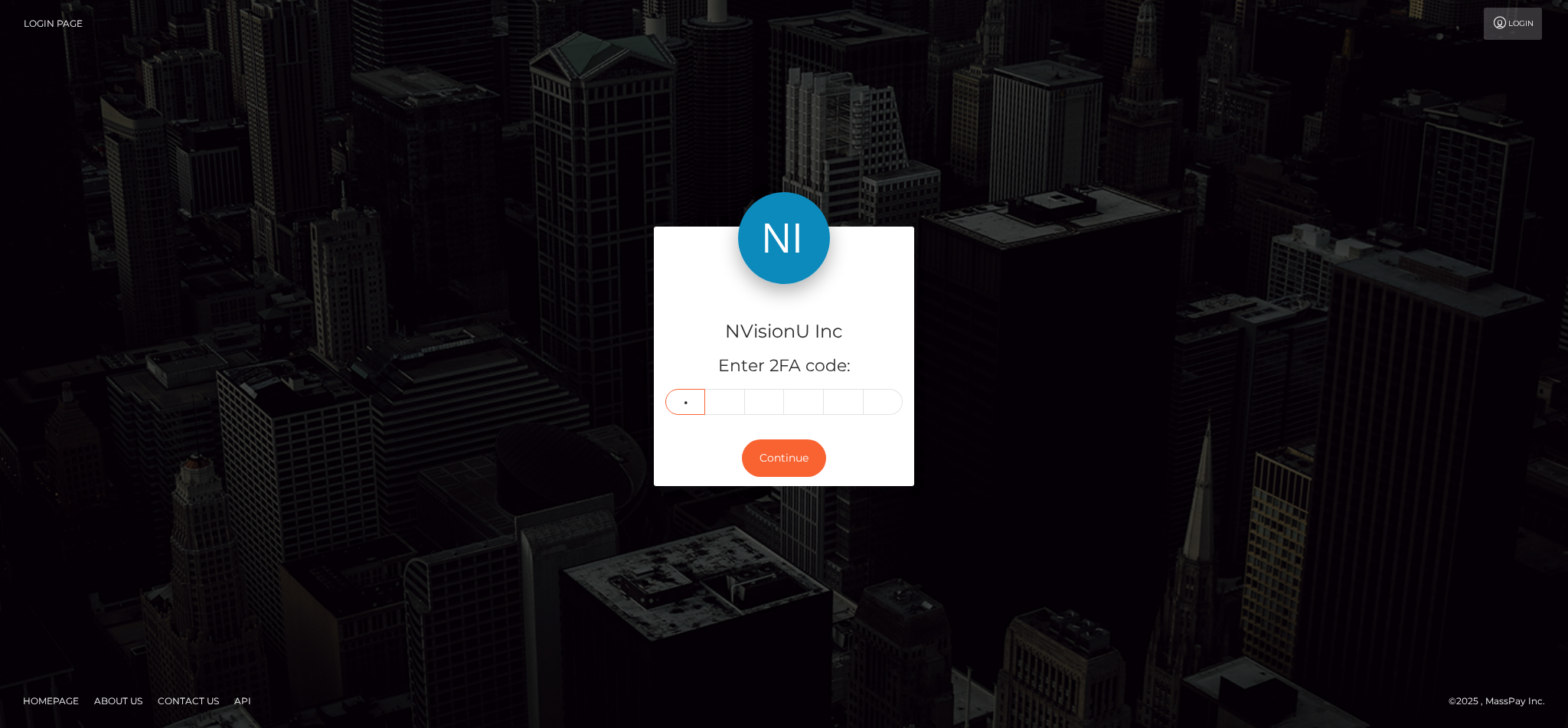
type input "3"
type input "6"
type input "8"
type input "0"
type input "6"
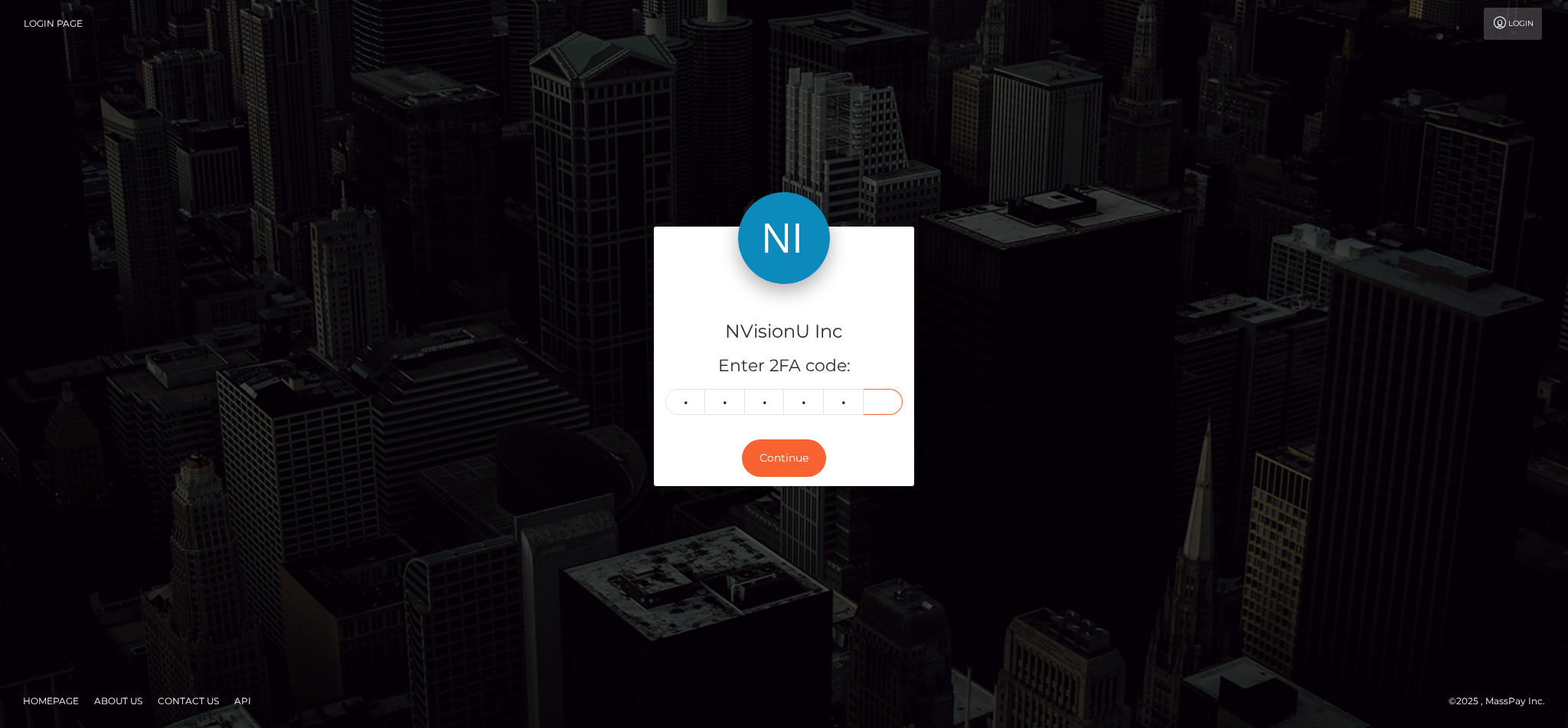
type input "7"
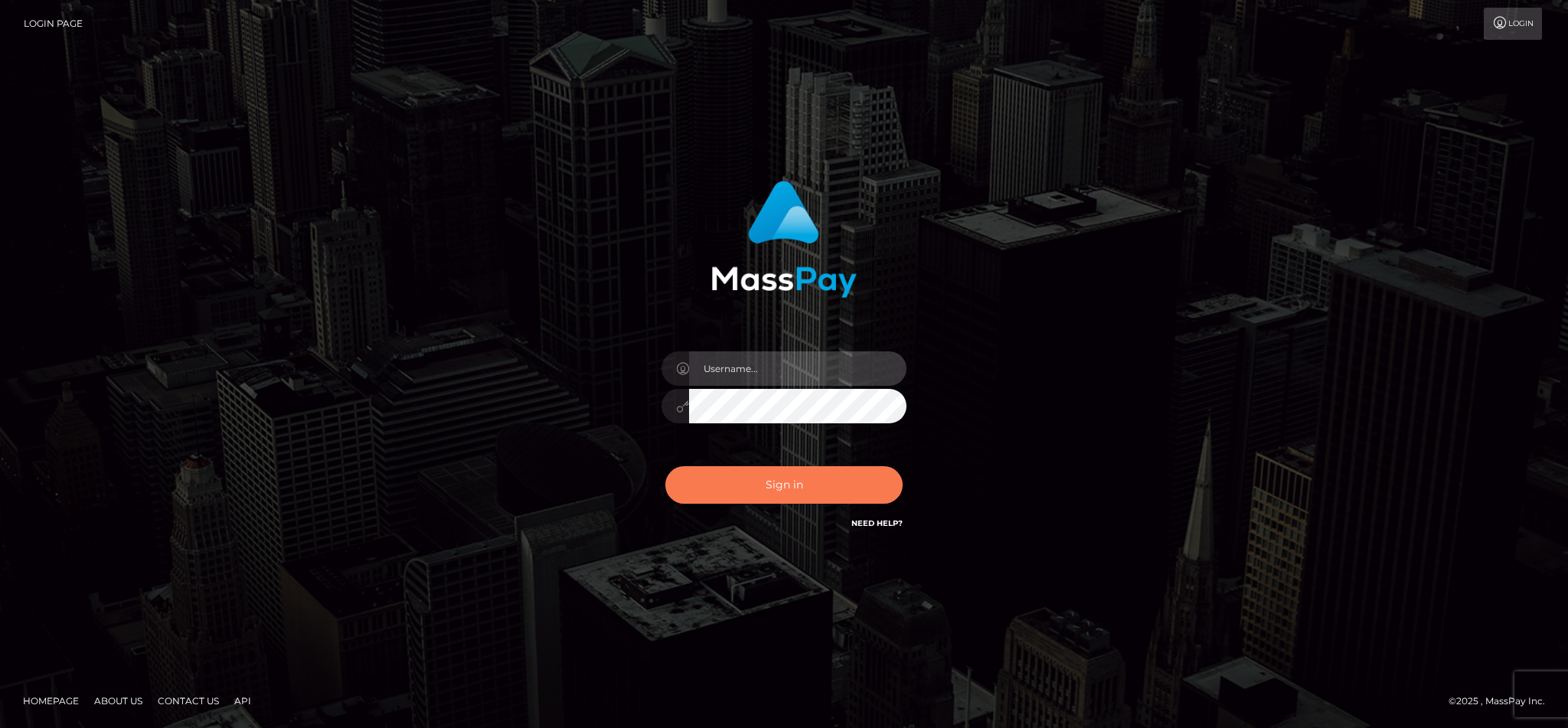
type input "cgomez.nvision"
click at [845, 500] on button "Sign in" at bounding box center [784, 485] width 237 height 37
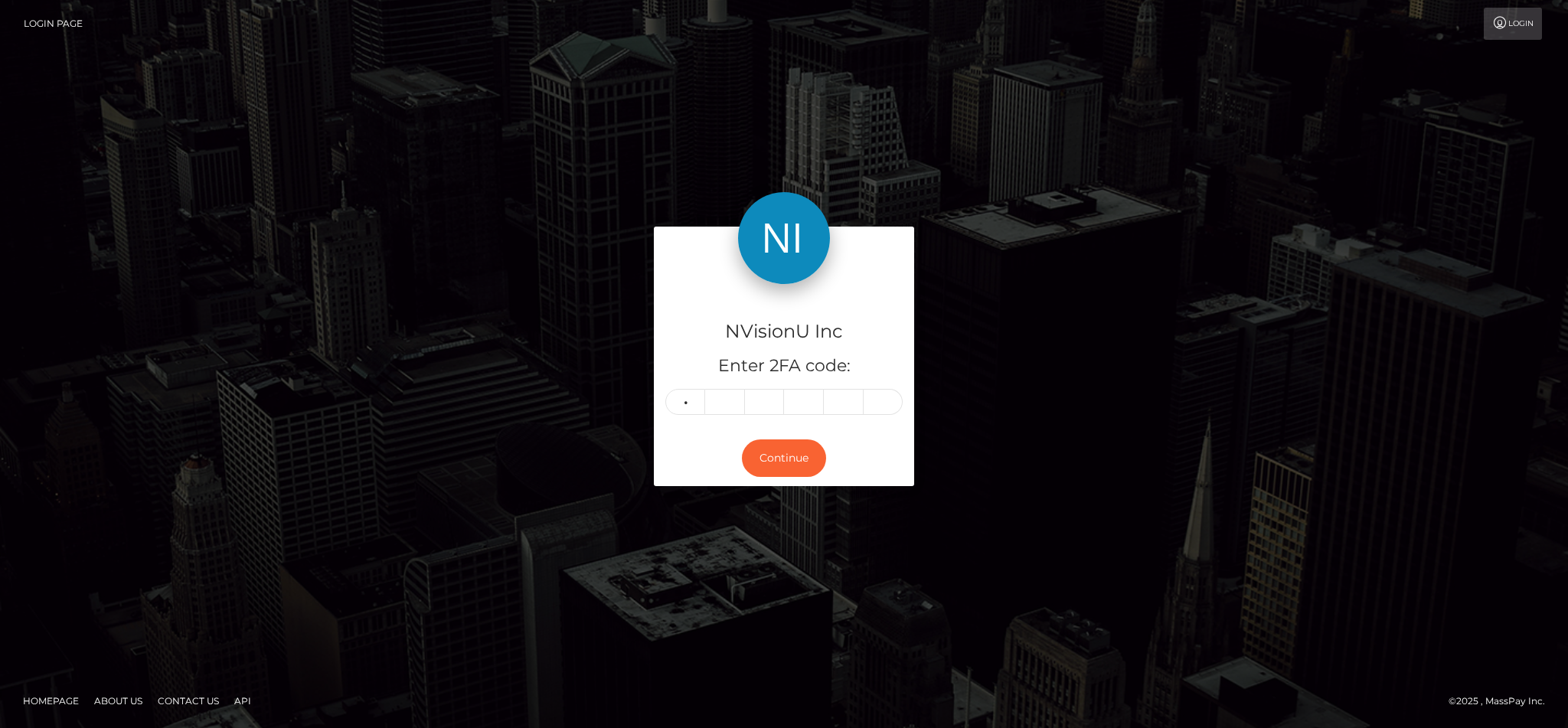
type input "9"
type input "7"
type input "6"
type input "1"
type input "2"
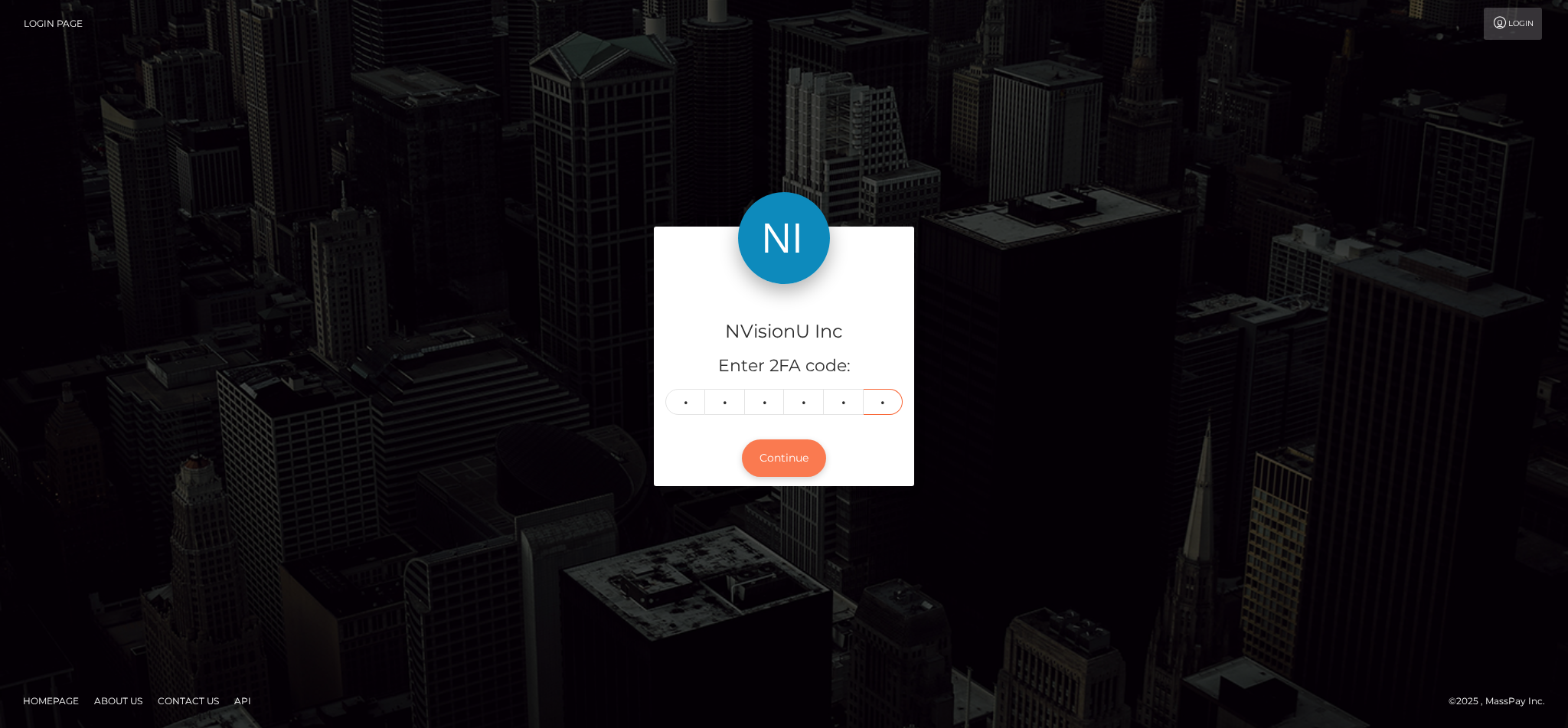
type input "2"
click at [801, 462] on button "Continue" at bounding box center [784, 458] width 84 height 37
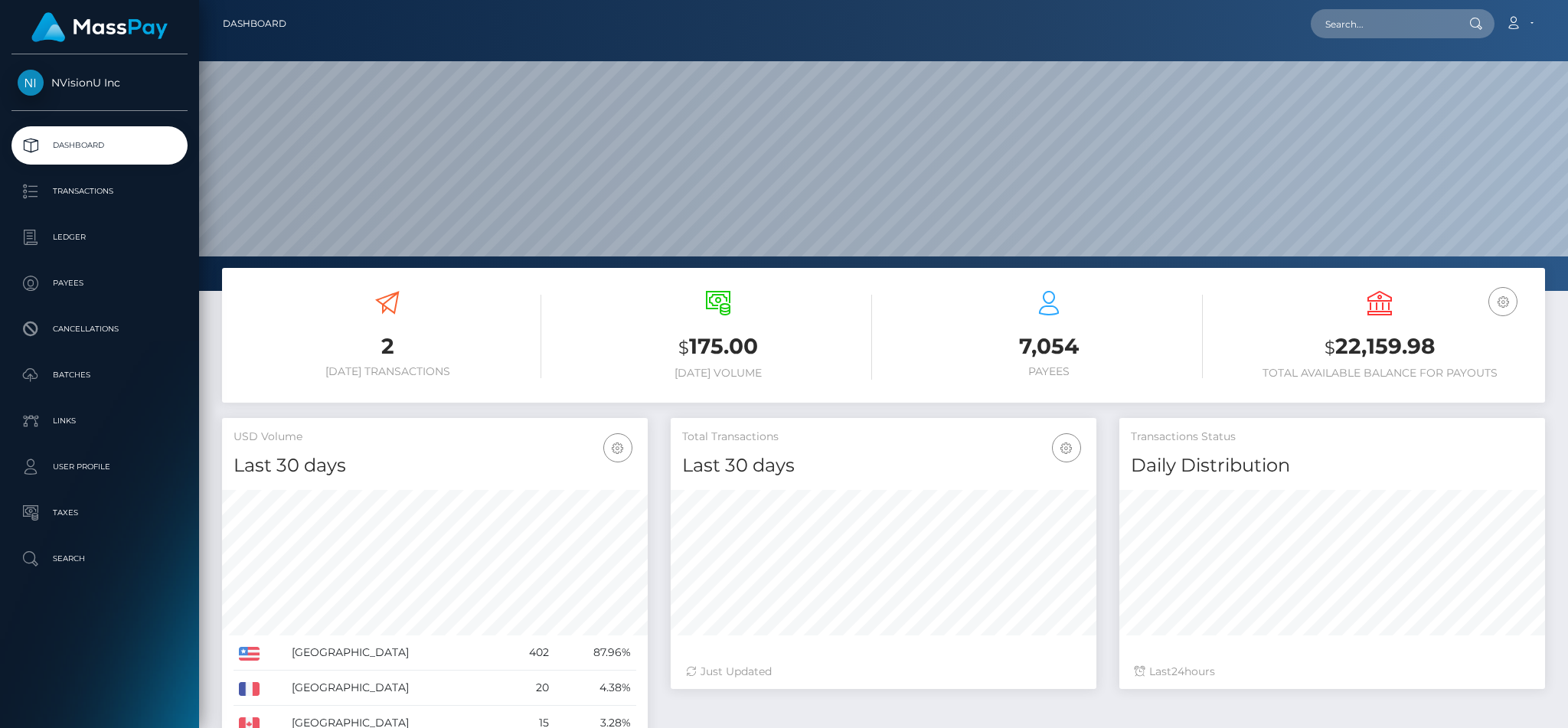
scroll to position [272, 425]
click at [65, 368] on p "Batches" at bounding box center [100, 374] width 164 height 23
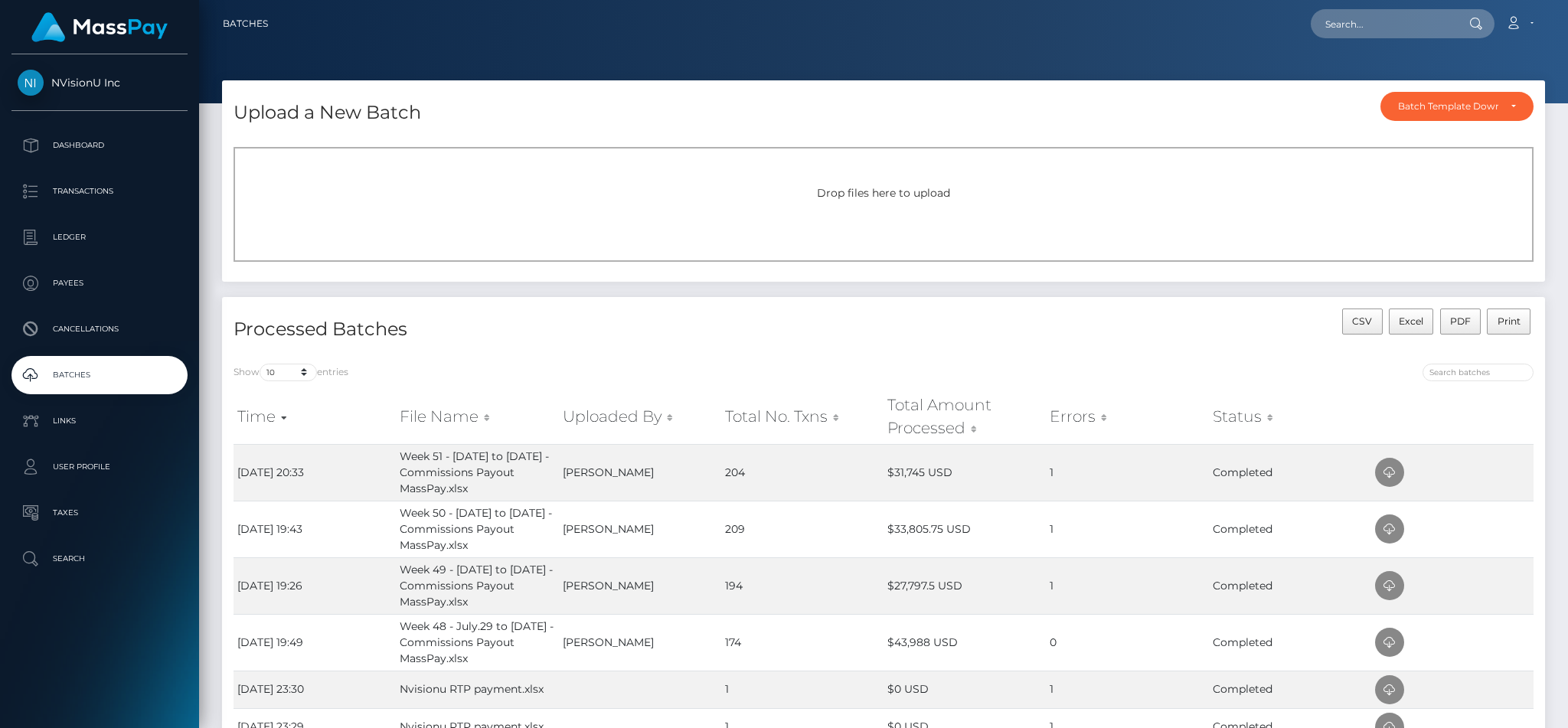
click at [829, 183] on div "Drop files here to upload" at bounding box center [884, 204] width 1301 height 115
